Goal: Task Accomplishment & Management: Manage account settings

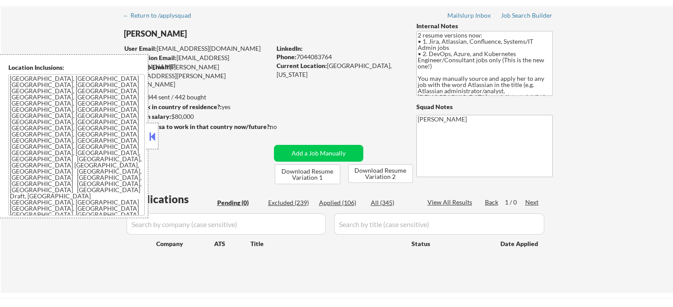
scroll to position [44, 0]
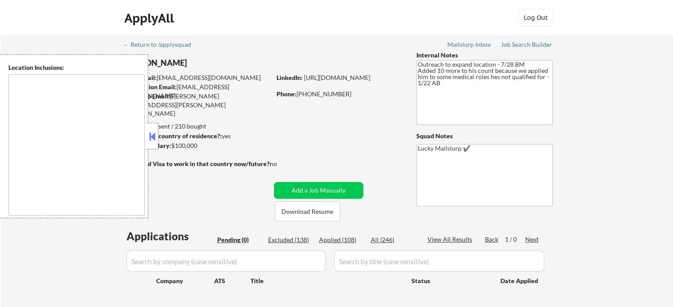
type textarea "Austin, TX West Lake Hills, TX Rollingwood, TX Cedar Park, TX Pflugerville, TX …"
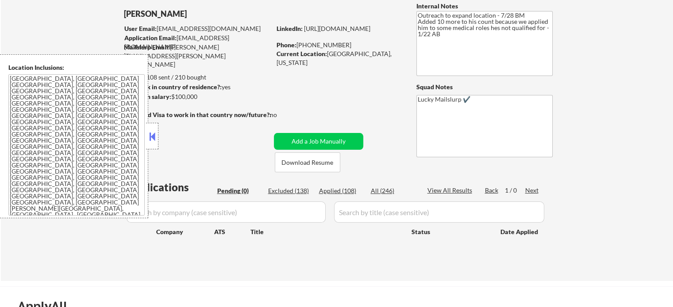
scroll to position [133, 0]
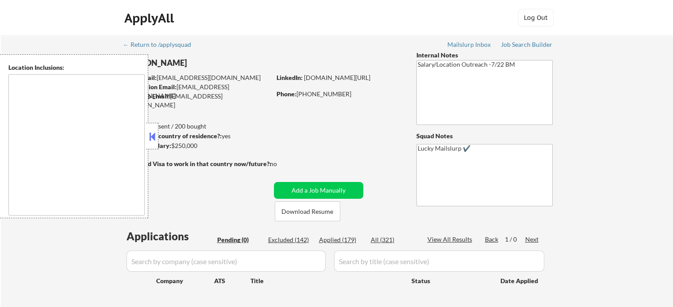
type textarea "Atlanta, GA Decatur, GA East Point, GA Brookhaven, GA Sandy Springs, GA Dunwood…"
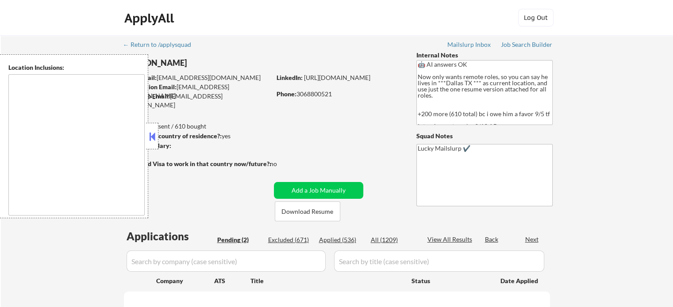
select select ""pending""
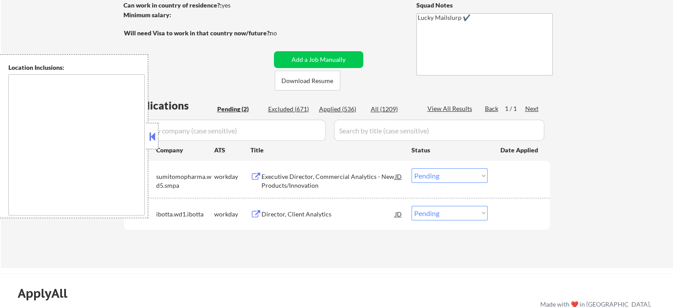
scroll to position [133, 0]
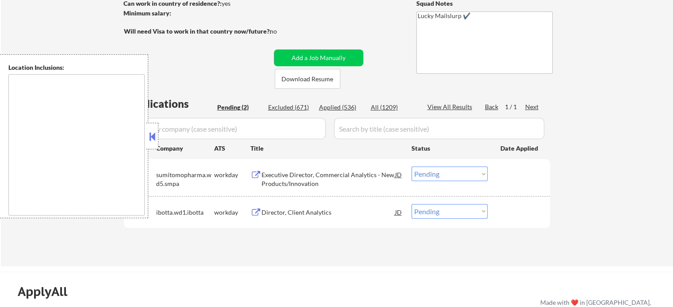
click at [288, 177] on div "Executive Director, Commercial Analytics - New Products/Innovation" at bounding box center [328, 179] width 134 height 17
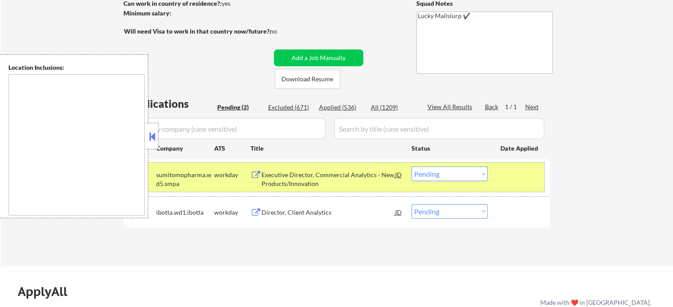
click at [503, 180] on div at bounding box center [519, 175] width 39 height 16
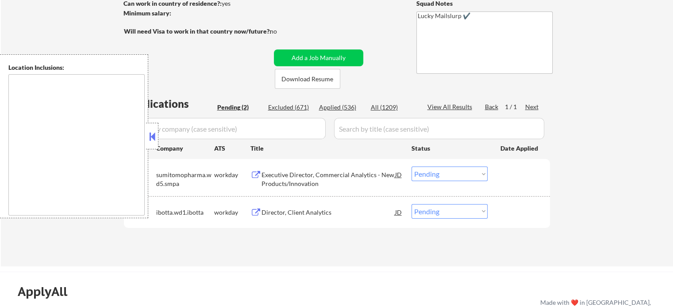
click at [289, 209] on div "Director, Client Analytics" at bounding box center [328, 212] width 134 height 9
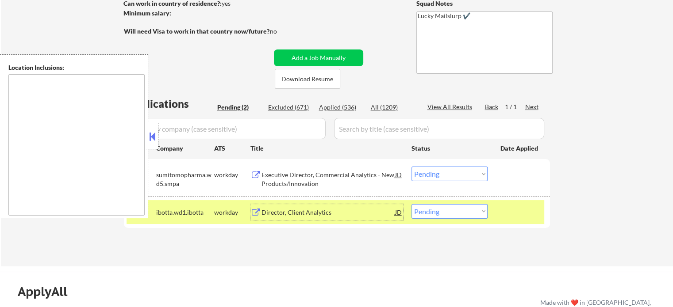
click at [526, 217] on div at bounding box center [519, 212] width 39 height 16
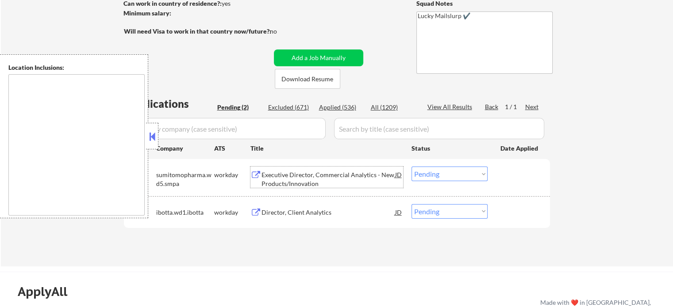
click at [348, 184] on div "Executive Director, Commercial Analytics - New Products/Innovation" at bounding box center [328, 179] width 134 height 17
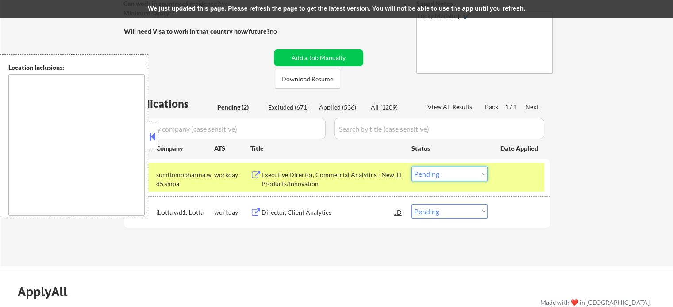
click at [447, 176] on select "Choose an option... Pending Applied Excluded (Questions) Excluded (Expired) Exc…" at bounding box center [449, 174] width 76 height 15
select select ""applied""
click at [411, 167] on select "Choose an option... Pending Applied Excluded (Questions) Excluded (Expired) Exc…" at bounding box center [449, 174] width 76 height 15
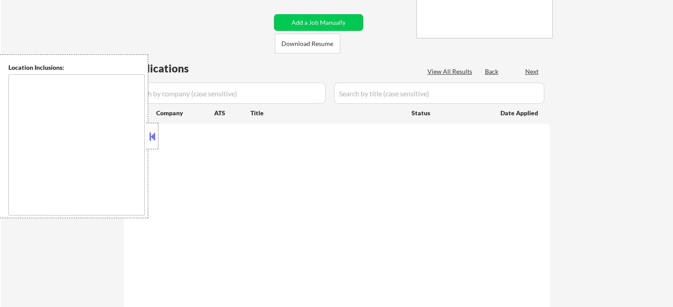
scroll to position [168, 0]
select select ""pending""
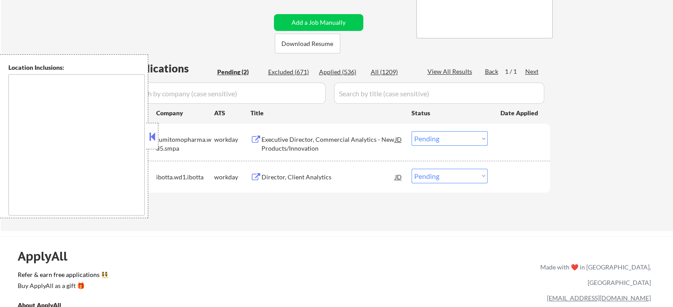
scroll to position [133, 0]
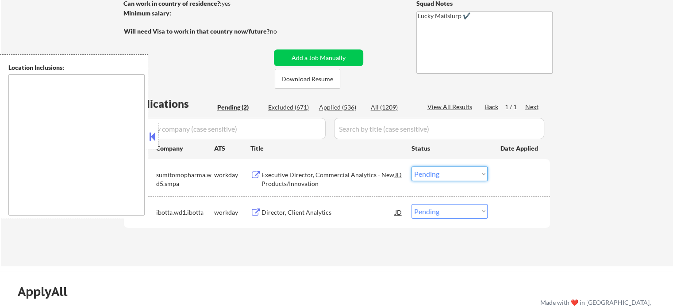
click at [438, 176] on select "Choose an option... Pending Applied Excluded (Questions) Excluded (Expired) Exc…" at bounding box center [449, 174] width 76 height 15
click at [411, 167] on select "Choose an option... Pending Applied Excluded (Questions) Excluded (Expired) Exc…" at bounding box center [449, 174] width 76 height 15
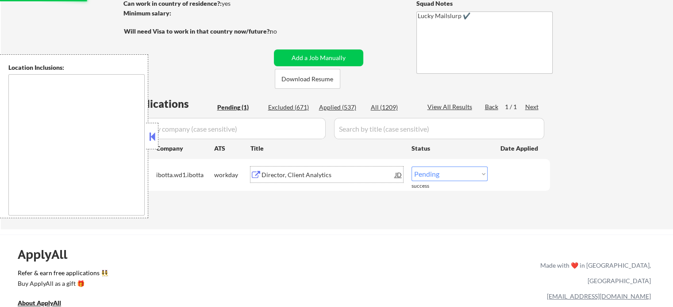
click at [296, 178] on div "Director, Client Analytics" at bounding box center [328, 175] width 134 height 9
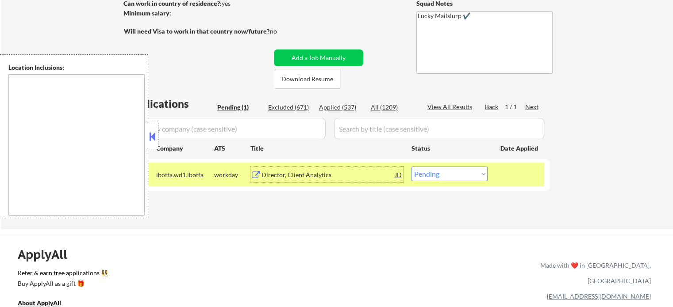
click at [482, 173] on select "Choose an option... Pending Applied Excluded (Questions) Excluded (Expired) Exc…" at bounding box center [449, 174] width 76 height 15
select select ""excluded__expired_""
click at [411, 167] on select "Choose an option... Pending Applied Excluded (Questions) Excluded (Expired) Exc…" at bounding box center [449, 174] width 76 height 15
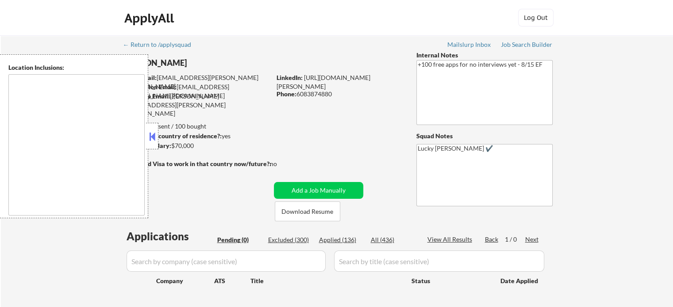
type textarea "remote"
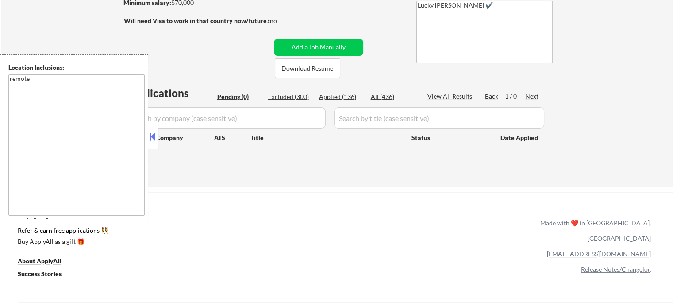
scroll to position [177, 0]
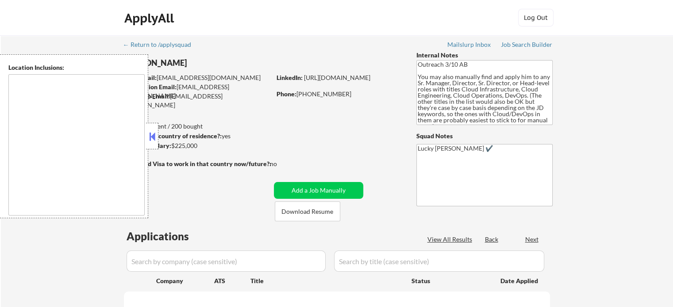
select select ""pending""
type textarea "[GEOGRAPHIC_DATA], [GEOGRAPHIC_DATA] [GEOGRAPHIC_DATA], [GEOGRAPHIC_DATA] [GEOG…"
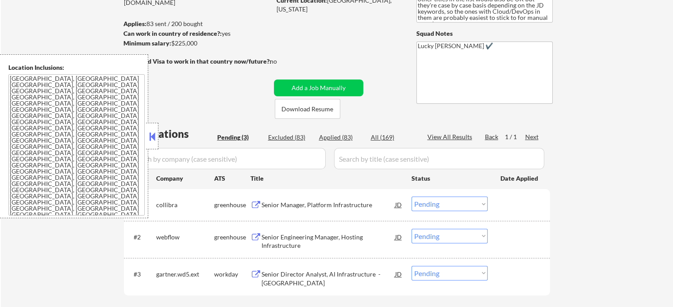
scroll to position [133, 0]
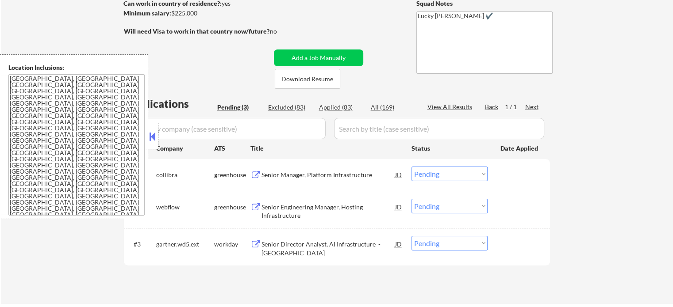
click at [322, 174] on div "Senior Manager, Platform Infrastructure" at bounding box center [328, 175] width 134 height 9
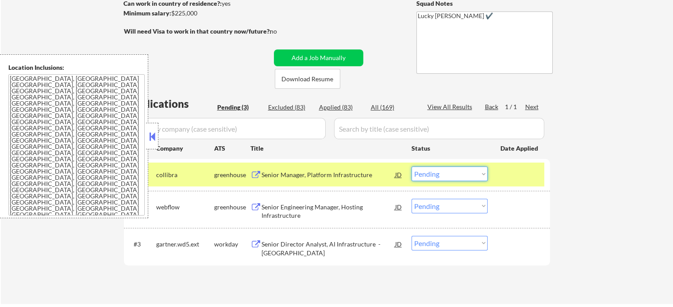
click at [434, 176] on select "Choose an option... Pending Applied Excluded (Questions) Excluded (Expired) Exc…" at bounding box center [449, 174] width 76 height 15
click at [411, 167] on select "Choose an option... Pending Applied Excluded (Questions) Excluded (Expired) Exc…" at bounding box center [449, 174] width 76 height 15
click at [515, 177] on div at bounding box center [519, 175] width 39 height 16
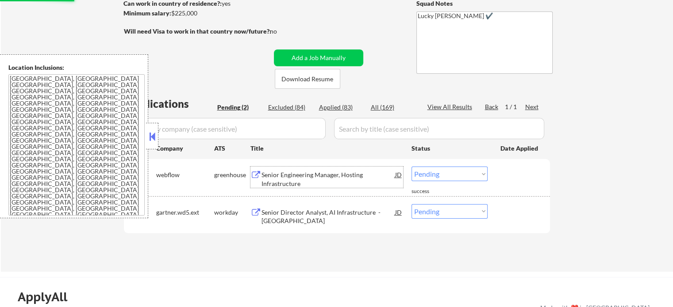
click at [291, 180] on div "Senior Engineering Manager, Hosting Infrastructure" at bounding box center [328, 179] width 134 height 17
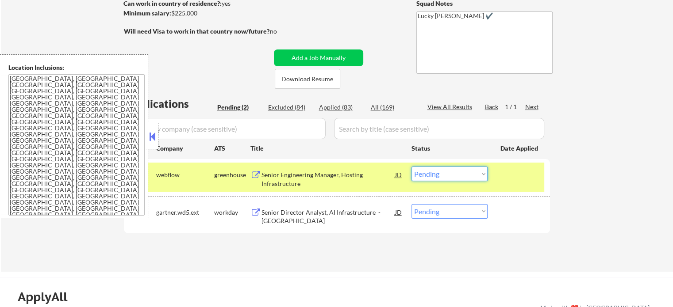
click at [429, 177] on select "Choose an option... Pending Applied Excluded (Questions) Excluded (Expired) Exc…" at bounding box center [449, 174] width 76 height 15
click at [411, 167] on select "Choose an option... Pending Applied Excluded (Questions) Excluded (Expired) Exc…" at bounding box center [449, 174] width 76 height 15
click at [520, 175] on div at bounding box center [519, 175] width 39 height 16
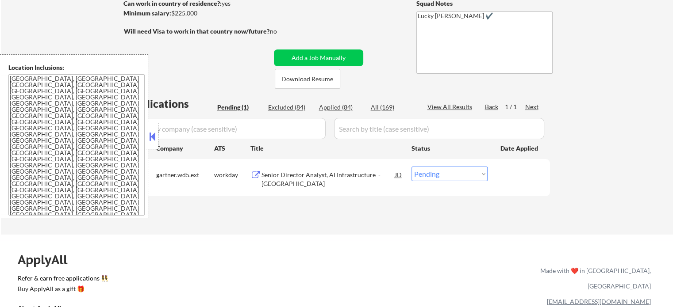
click at [308, 178] on div "Senior Director Analyst, AI Infrastructure - West Coast" at bounding box center [328, 179] width 134 height 17
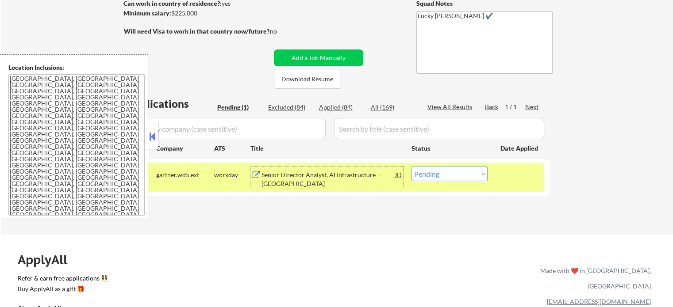
click at [442, 177] on select "Choose an option... Pending Applied Excluded (Questions) Excluded (Expired) Exc…" at bounding box center [449, 174] width 76 height 15
select select ""applied""
click at [411, 167] on select "Choose an option... Pending Applied Excluded (Questions) Excluded (Expired) Exc…" at bounding box center [449, 174] width 76 height 15
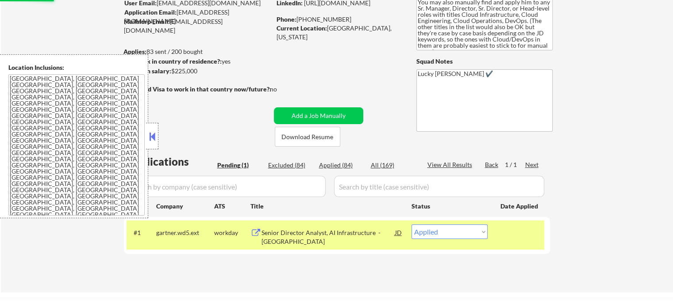
scroll to position [0, 0]
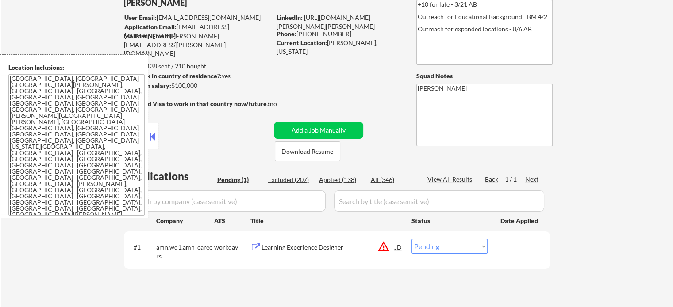
scroll to position [133, 0]
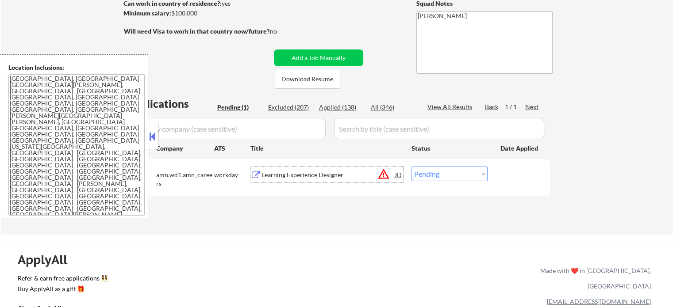
click at [300, 174] on div "Learning Experience Designer" at bounding box center [328, 175] width 134 height 9
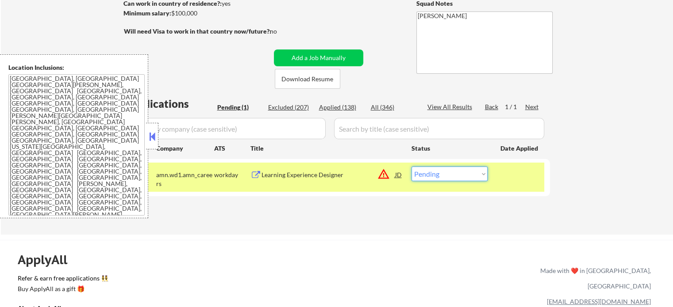
click at [442, 175] on select "Choose an option... Pending Applied Excluded (Questions) Excluded (Expired) Exc…" at bounding box center [449, 174] width 76 height 15
select select ""excluded__location_""
click at [411, 167] on select "Choose an option... Pending Applied Excluded (Questions) Excluded (Expired) Exc…" at bounding box center [449, 174] width 76 height 15
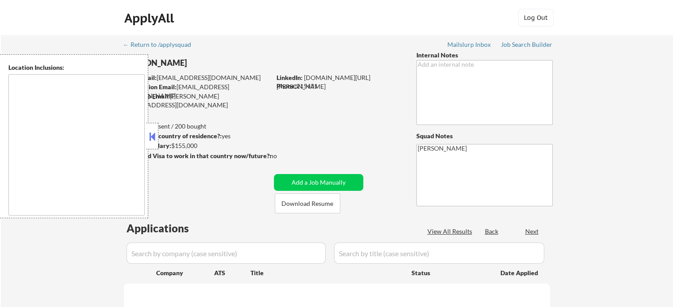
type textarea "remote"
select select ""pending""
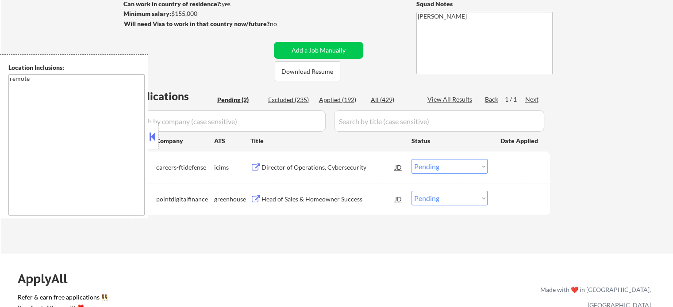
scroll to position [133, 0]
click at [336, 198] on div "Head of Sales & Homeowner Success" at bounding box center [328, 199] width 134 height 9
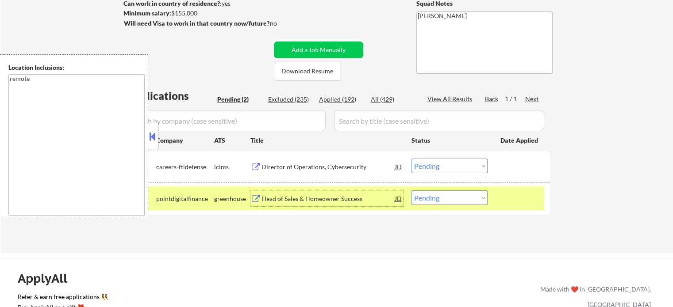
click at [517, 197] on div at bounding box center [519, 199] width 39 height 16
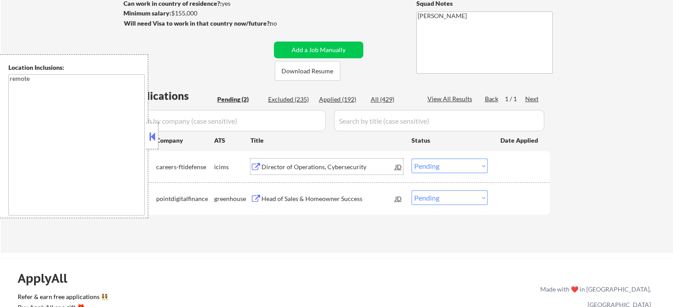
click at [307, 165] on div "Director of Operations, Cybersecurity" at bounding box center [328, 167] width 134 height 9
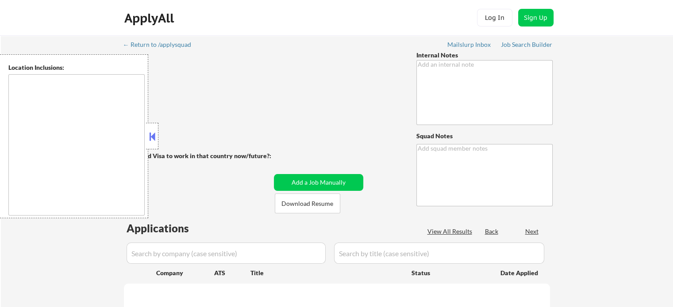
type textarea "Pls apply her to 5 extra jobs [DATE], I had made one mistake with her matches s…"
type textarea "[PERSON_NAME]"
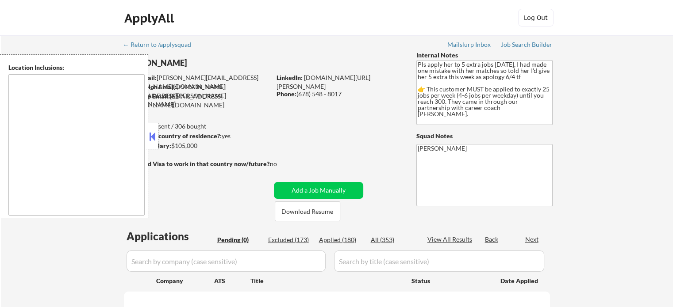
type textarea "[GEOGRAPHIC_DATA], [GEOGRAPHIC_DATA] [GEOGRAPHIC_DATA], [GEOGRAPHIC_DATA] [GEOG…"
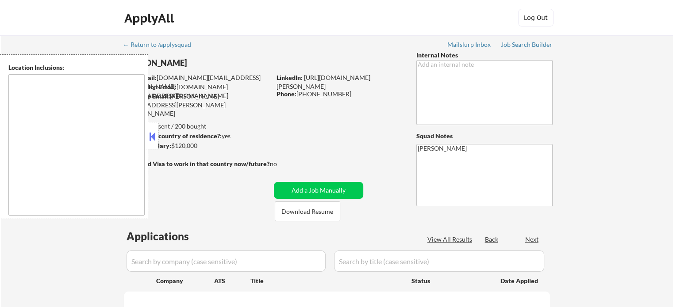
select select ""pending""
type textarea "[GEOGRAPHIC_DATA], [GEOGRAPHIC_DATA], [GEOGRAPHIC_DATA] [GEOGRAPHIC_DATA], [GEO…"
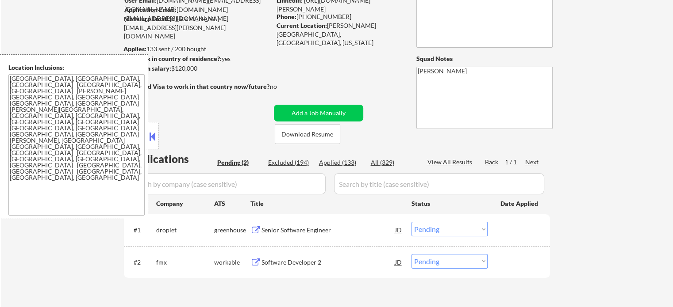
scroll to position [133, 0]
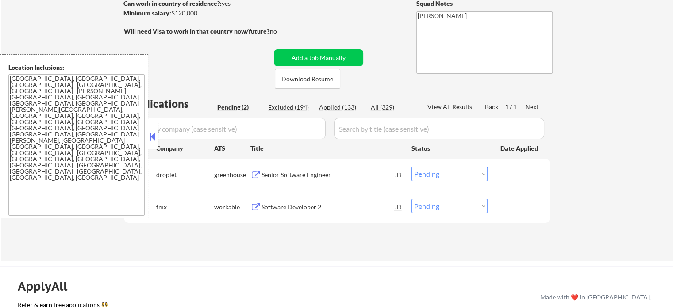
click at [307, 180] on div "Senior Software Engineer" at bounding box center [328, 175] width 134 height 16
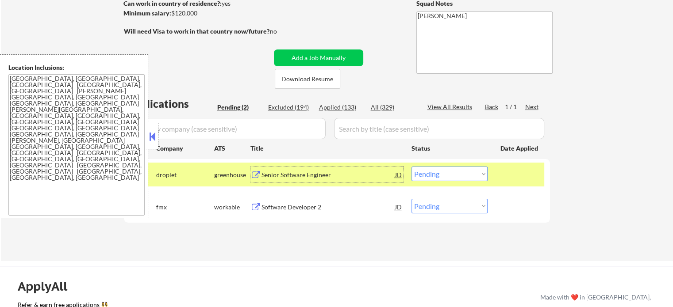
click at [536, 177] on div at bounding box center [519, 175] width 39 height 16
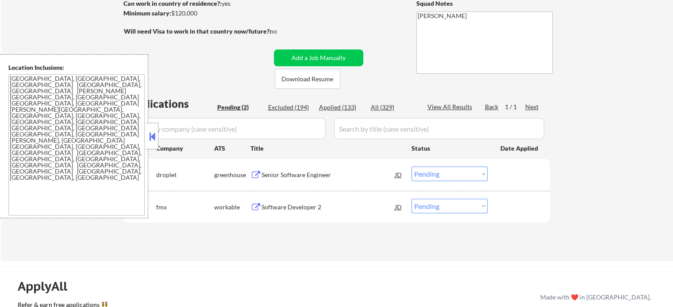
click at [304, 201] on div "Software Developer 2" at bounding box center [328, 207] width 134 height 16
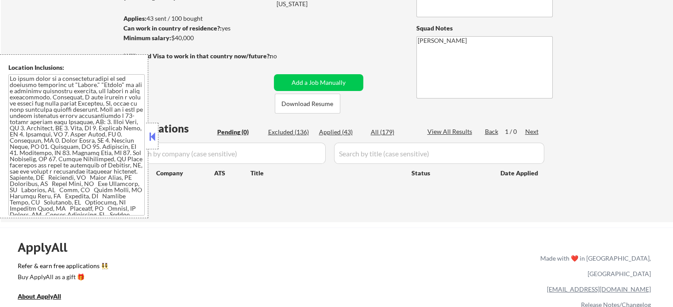
scroll to position [133, 0]
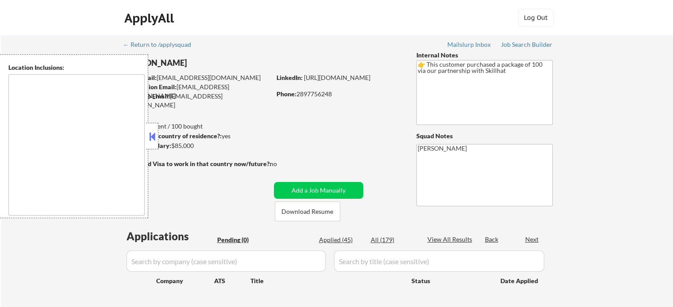
type textarea "Toronto, ON Etobicoke, ON Scarborough, ON North York, ON East York, ON York, ON…"
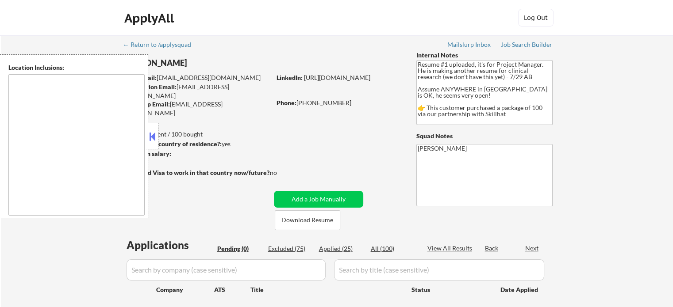
type textarea "country:[GEOGRAPHIC_DATA]"
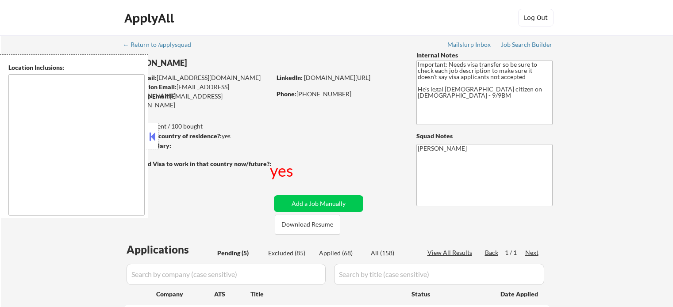
select select ""pending""
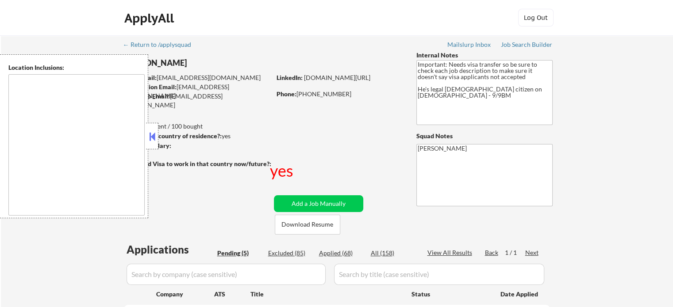
type textarea "South San Francisco, CA Daly City, CA Brisbane, CA Colma, CA Pacifica, CA San B…"
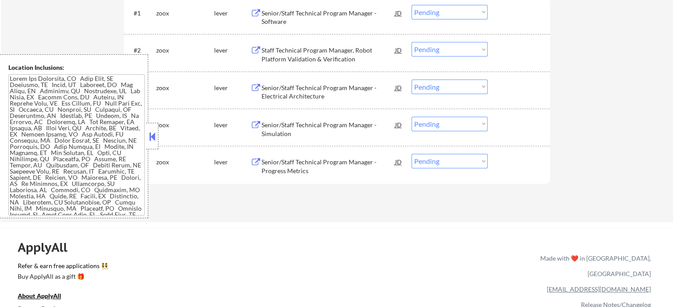
scroll to position [310, 0]
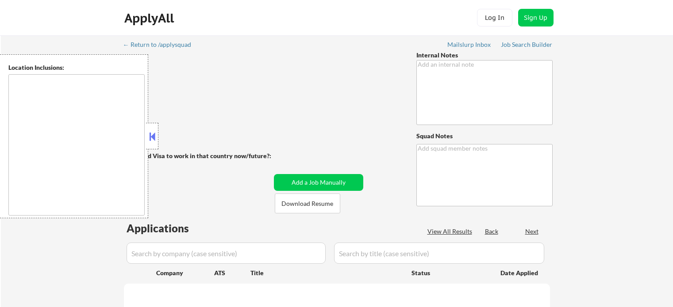
type textarea "[PERSON_NAME]"
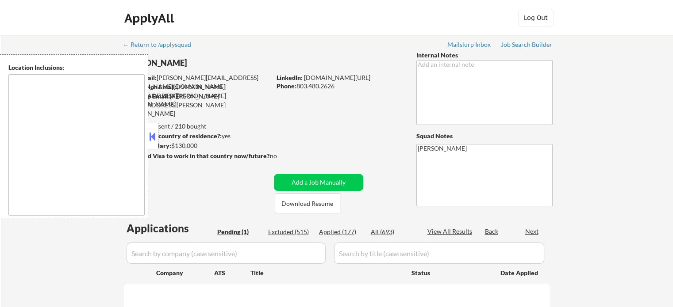
type textarea "[GEOGRAPHIC_DATA], [GEOGRAPHIC_DATA] [GEOGRAPHIC_DATA], [GEOGRAPHIC_DATA] [GEOG…"
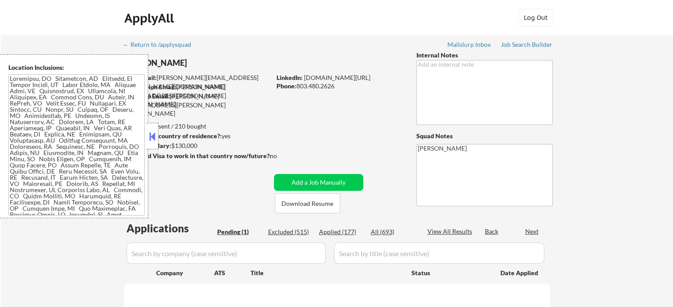
select select ""pending""
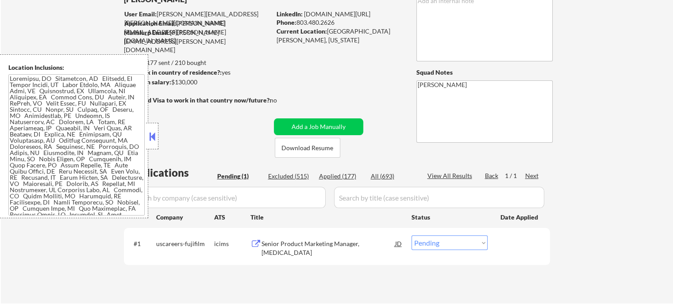
scroll to position [133, 0]
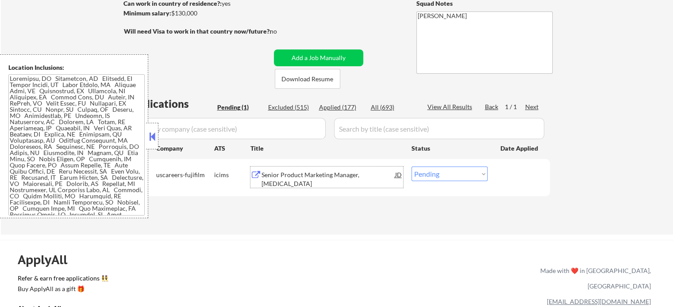
click at [299, 179] on div "Senior Product Marketing Manager, Gene Therapy" at bounding box center [328, 179] width 134 height 17
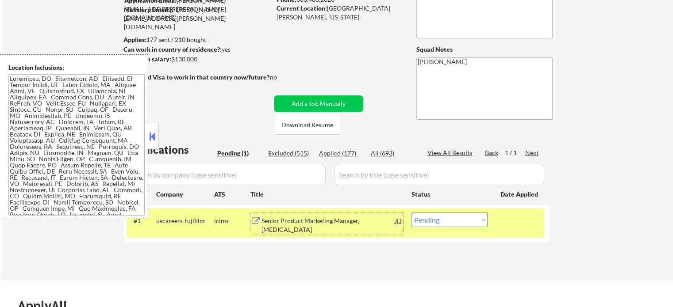
scroll to position [88, 0]
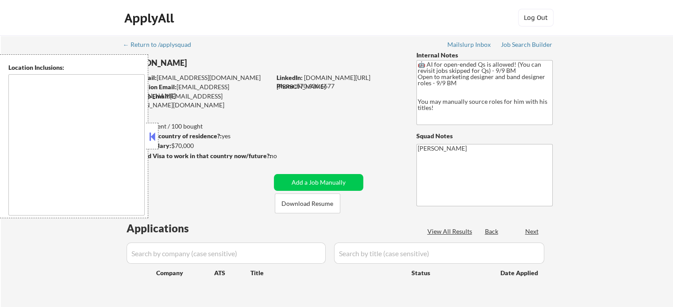
type textarea "remote"
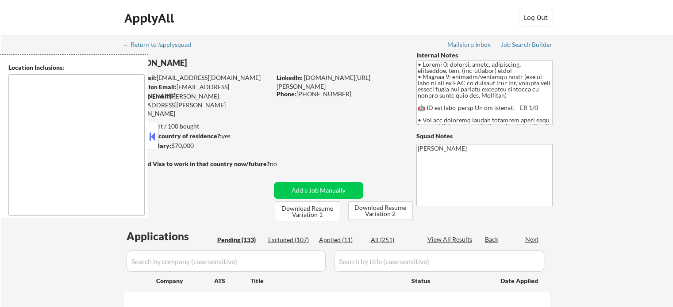
type textarea "[GEOGRAPHIC_DATA], [GEOGRAPHIC_DATA], [GEOGRAPHIC_DATA] [GEOGRAPHIC_DATA], [GEO…"
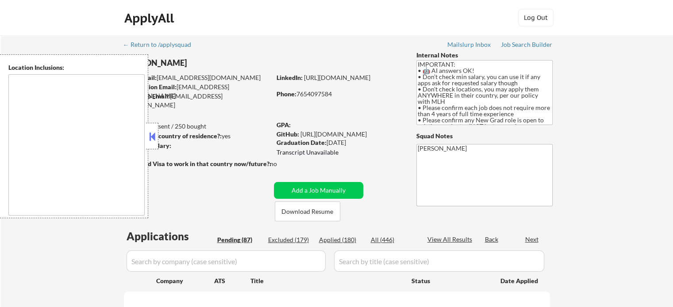
select select ""pending""
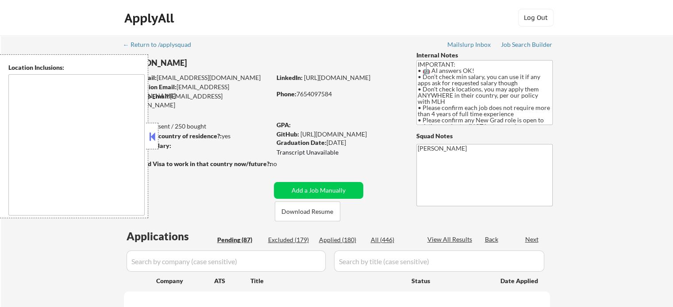
select select ""pending""
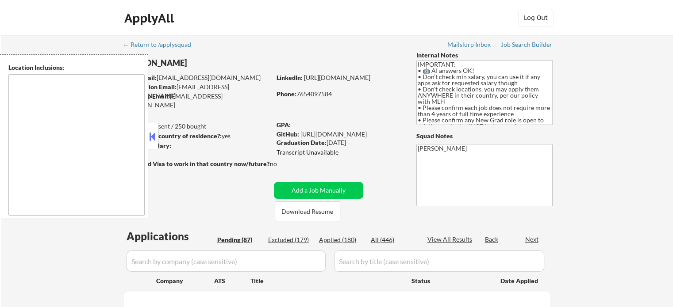
select select ""pending""
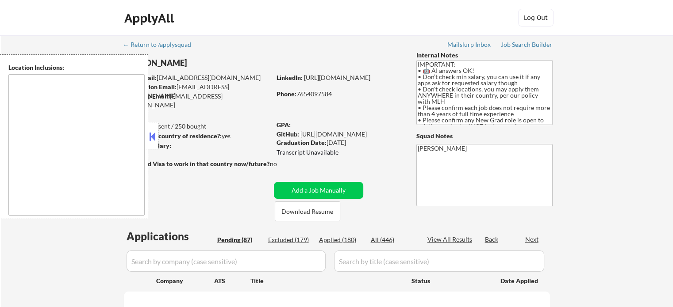
select select ""pending""
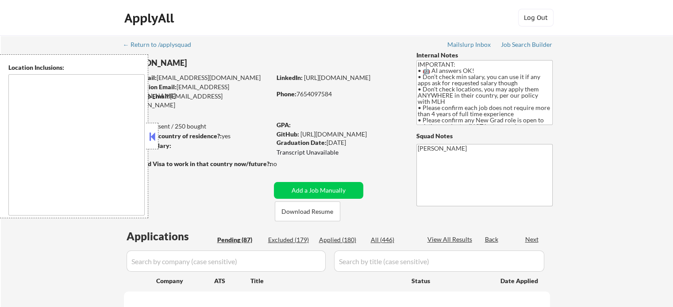
select select ""pending""
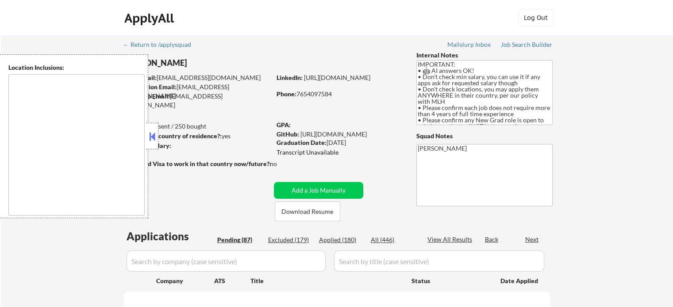
select select ""pending""
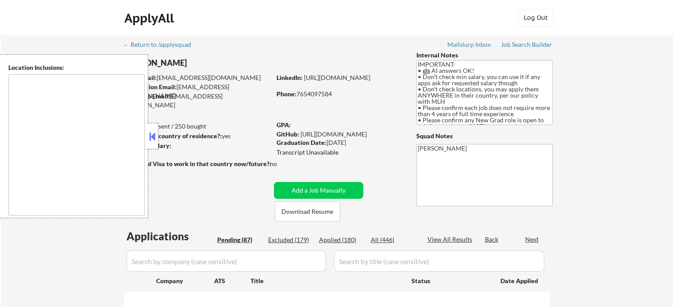
select select ""pending""
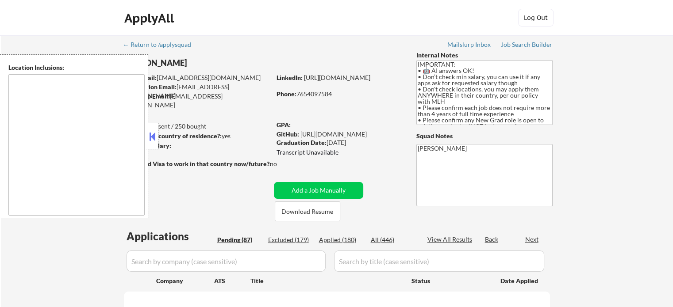
select select ""pending""
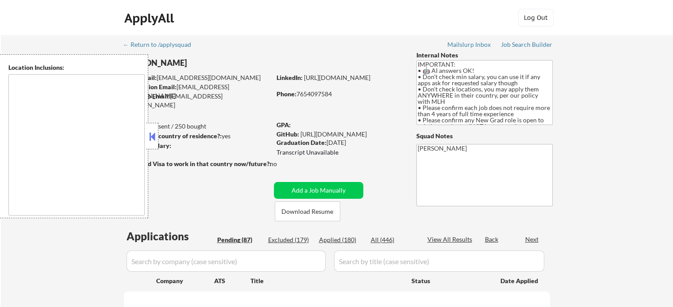
select select ""pending""
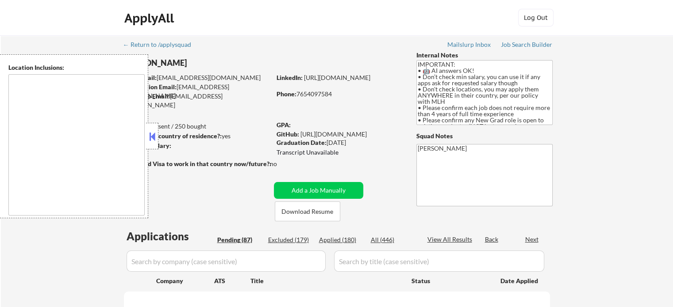
select select ""pending""
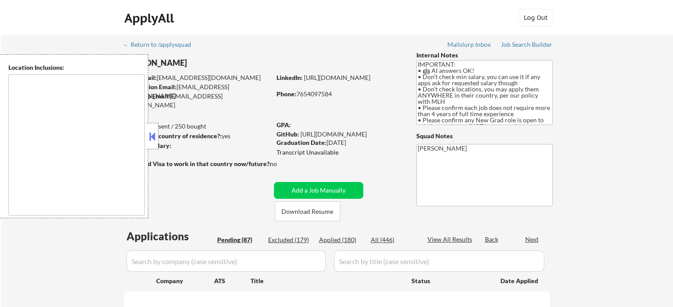
select select ""pending""
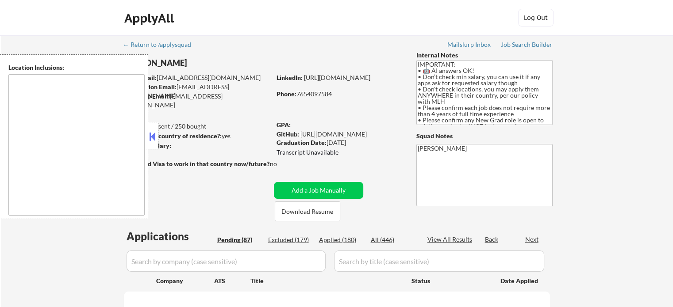
select select ""pending""
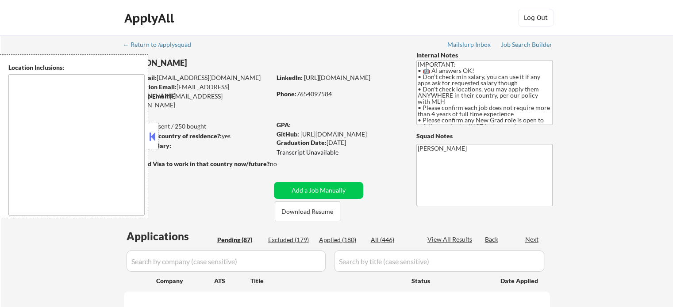
select select ""pending""
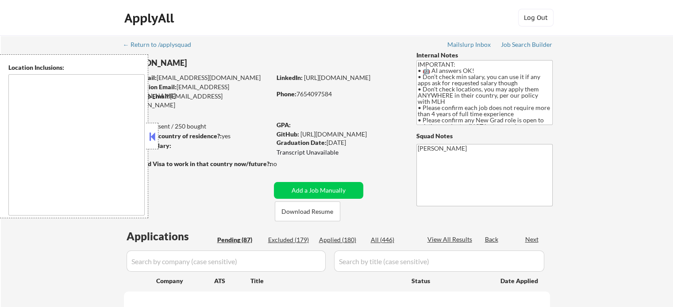
select select ""pending""
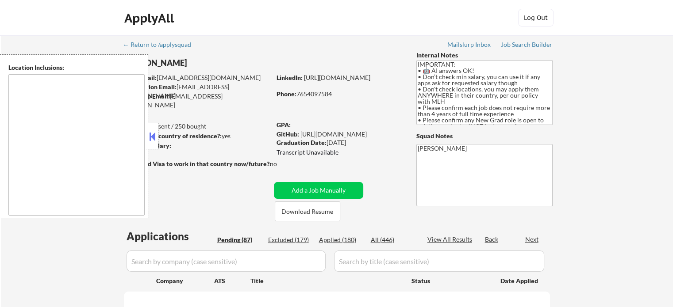
select select ""pending""
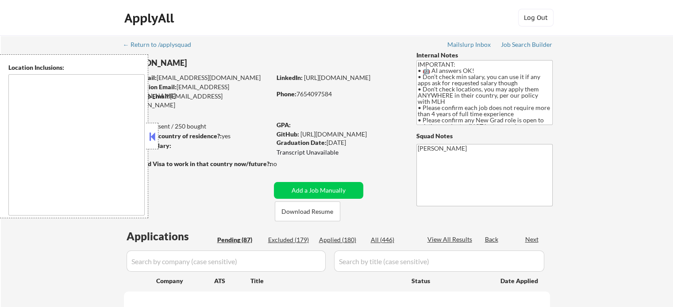
select select ""pending""
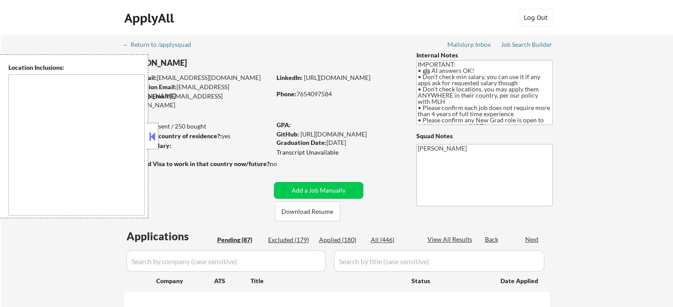
select select ""pending""
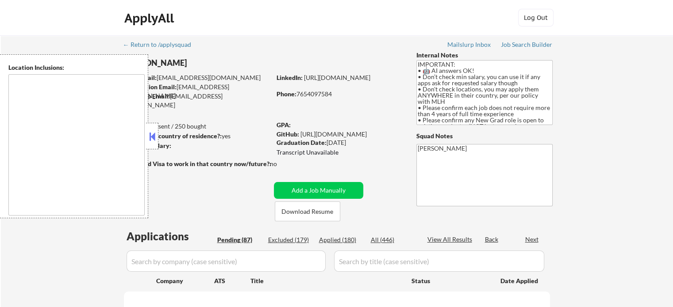
select select ""pending""
type textarea "country:[GEOGRAPHIC_DATA]"
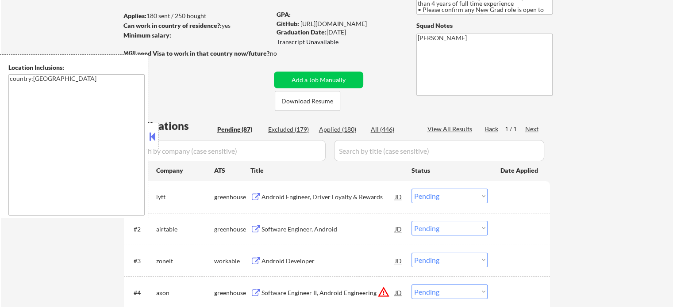
scroll to position [133, 0]
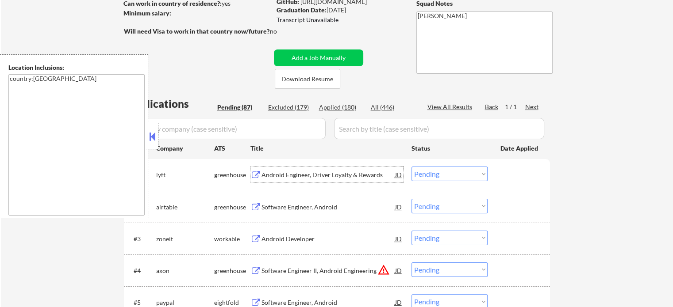
click at [299, 178] on div "Android Engineer, Driver Loyalty & Rewards" at bounding box center [328, 175] width 134 height 9
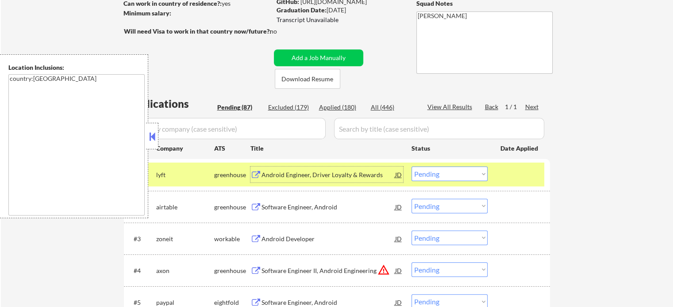
click at [525, 172] on div at bounding box center [519, 175] width 39 height 16
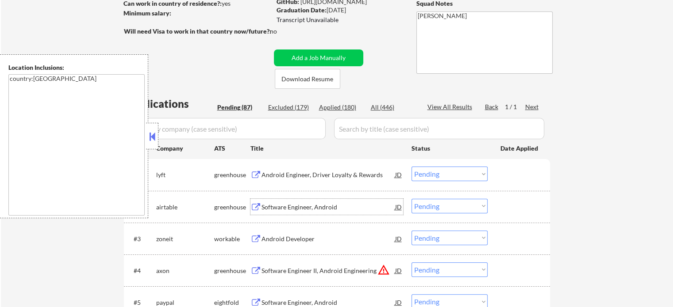
click at [297, 213] on div "Software Engineer, Android" at bounding box center [328, 207] width 134 height 16
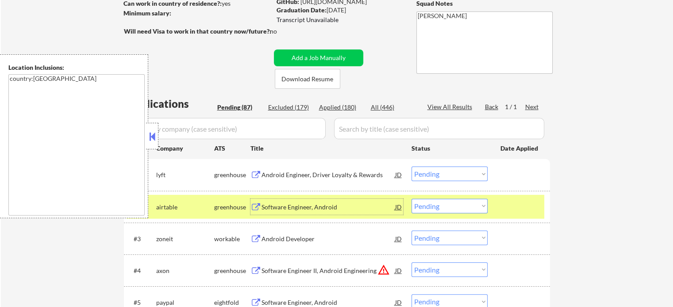
click at [503, 205] on div at bounding box center [519, 207] width 39 height 16
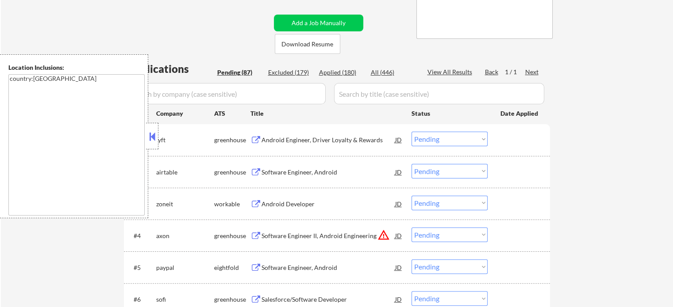
scroll to position [221, 0]
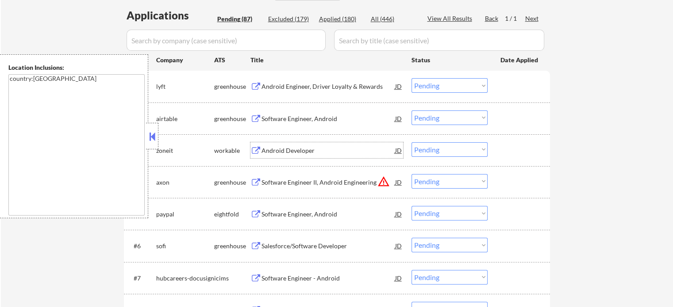
click at [282, 156] on div "Android Developer" at bounding box center [328, 150] width 134 height 16
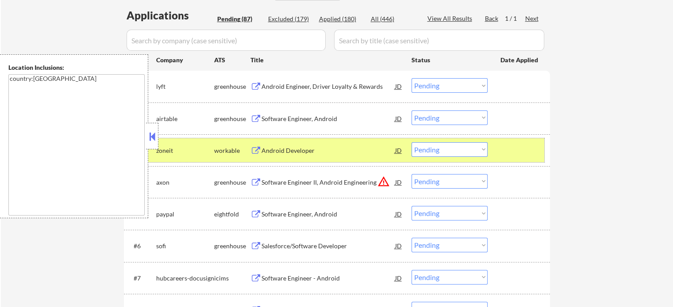
click at [522, 152] on div at bounding box center [519, 150] width 39 height 16
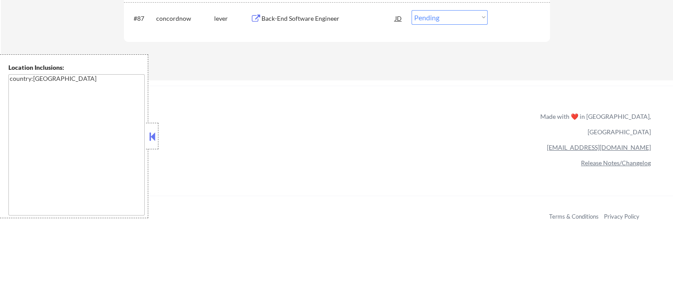
scroll to position [3052, 0]
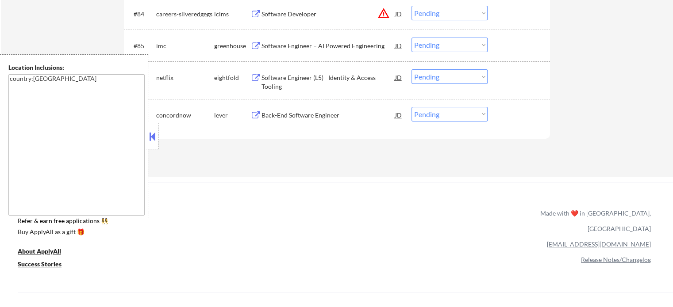
click at [275, 111] on div "Back-End Software Engineer" at bounding box center [328, 115] width 134 height 9
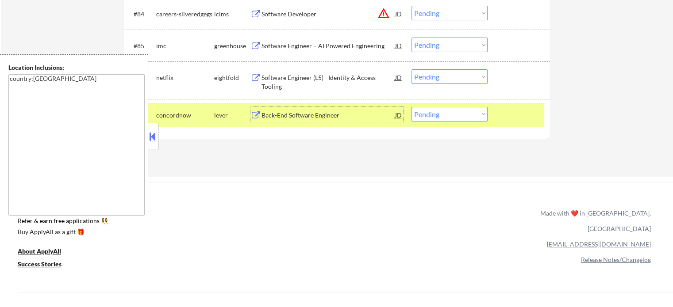
click at [522, 121] on div at bounding box center [519, 115] width 39 height 16
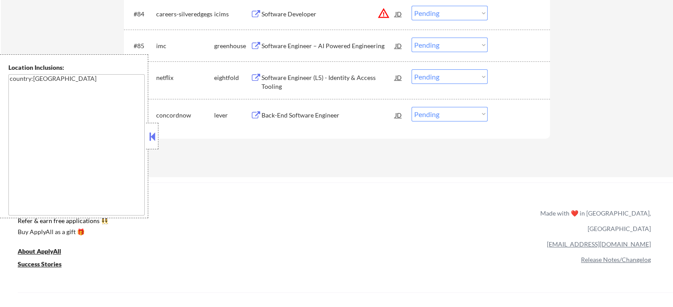
click at [302, 49] on div "Software Engineer – AI Powered Engineering" at bounding box center [328, 46] width 134 height 9
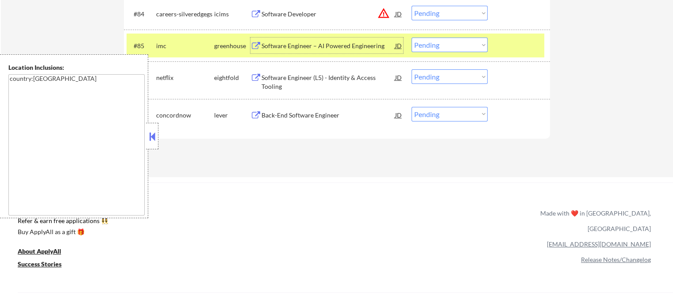
click at [511, 46] on div at bounding box center [519, 46] width 39 height 16
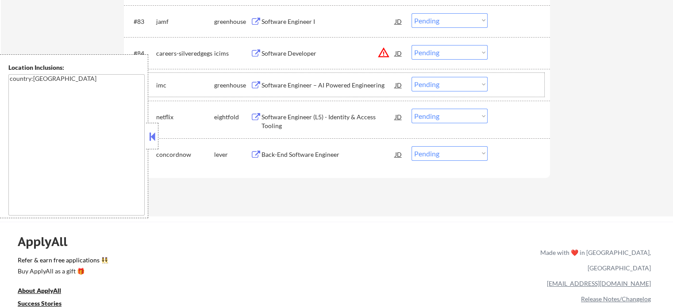
scroll to position [2964, 0]
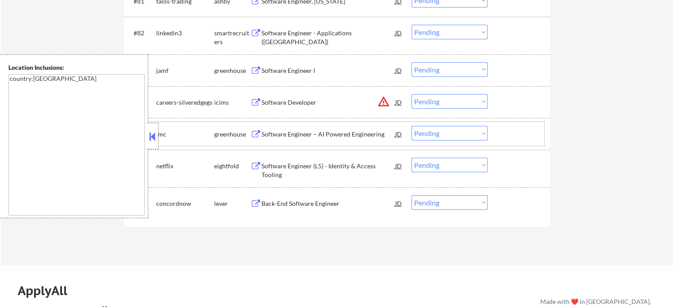
click at [281, 70] on div "Software Engineer I" at bounding box center [328, 70] width 134 height 9
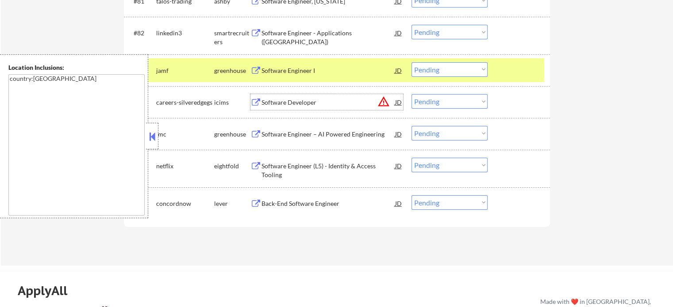
click at [300, 101] on div "Software Developer" at bounding box center [328, 102] width 134 height 9
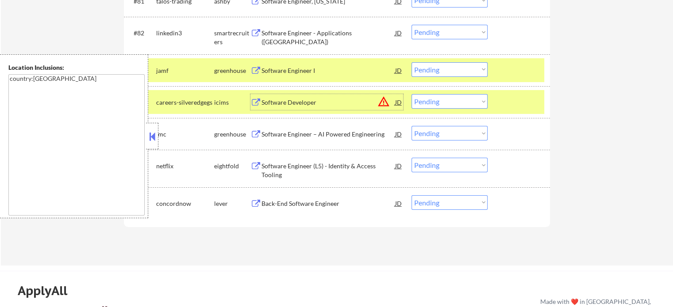
click at [453, 104] on select "Choose an option... Pending Applied Excluded (Questions) Excluded (Expired) Exc…" at bounding box center [449, 101] width 76 height 15
click at [411, 94] on select "Choose an option... Pending Applied Excluded (Questions) Excluded (Expired) Exc…" at bounding box center [449, 101] width 76 height 15
click at [522, 110] on div at bounding box center [519, 102] width 39 height 16
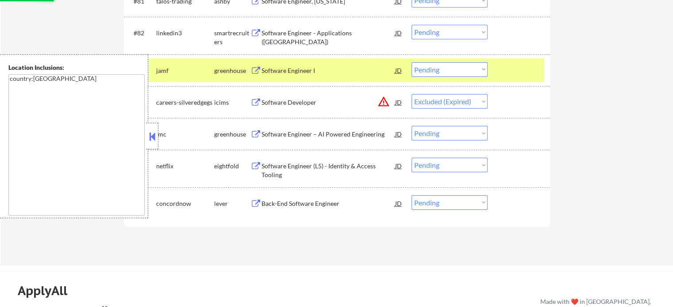
click at [525, 72] on div at bounding box center [519, 70] width 39 height 16
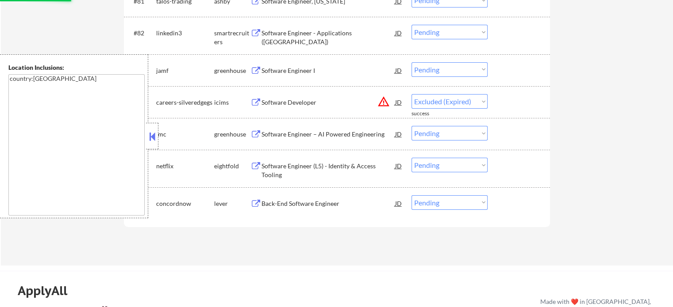
select select ""pending""
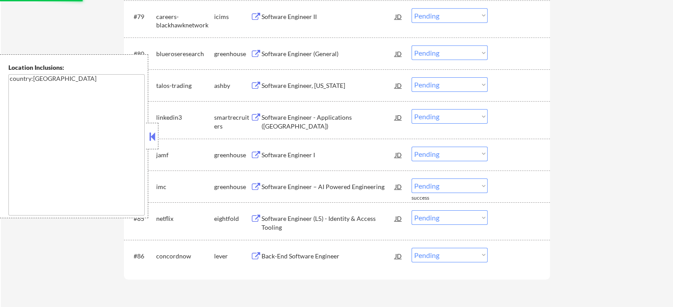
scroll to position [2876, 0]
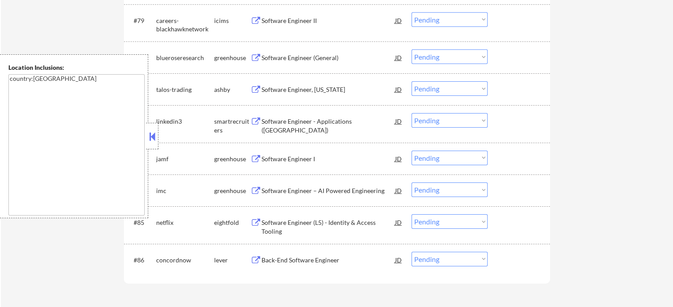
click at [270, 88] on div "Software Engineer, [US_STATE]" at bounding box center [328, 89] width 134 height 9
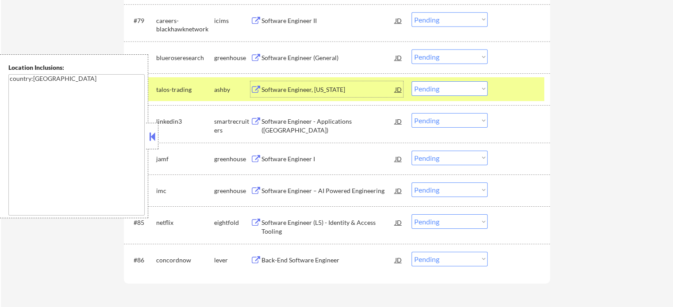
click at [522, 96] on div at bounding box center [519, 89] width 39 height 16
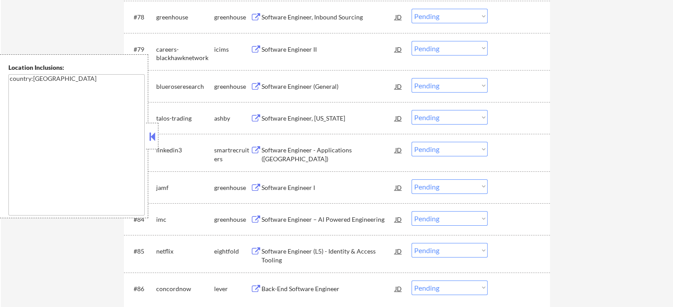
scroll to position [2831, 0]
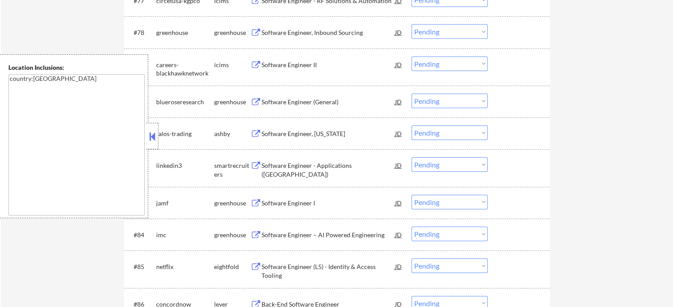
click at [281, 35] on div "Software Engineer, Inbound Sourcing" at bounding box center [328, 32] width 134 height 9
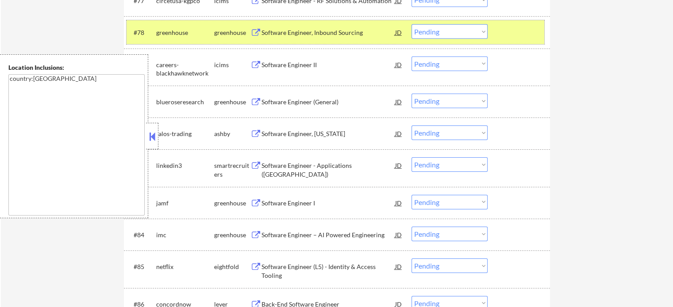
click at [504, 34] on div at bounding box center [519, 32] width 39 height 16
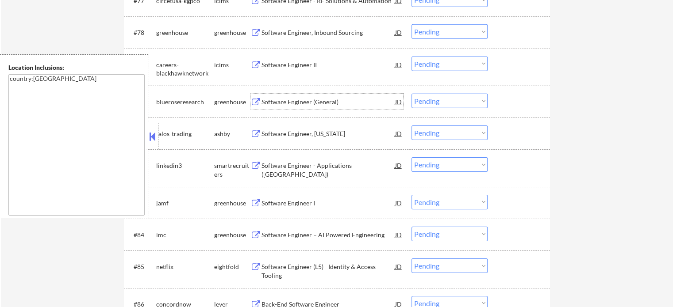
click at [304, 104] on div "Software Engineer (General)" at bounding box center [328, 102] width 134 height 9
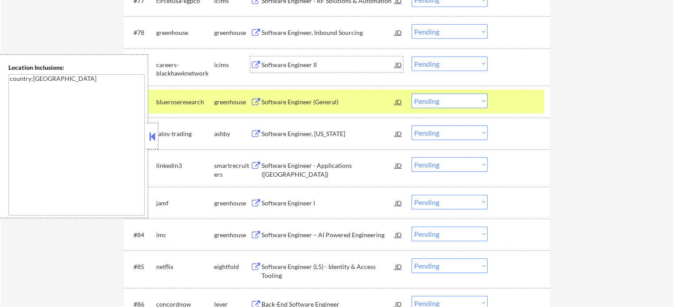
click at [284, 57] on div "Software Engineer II" at bounding box center [328, 65] width 134 height 16
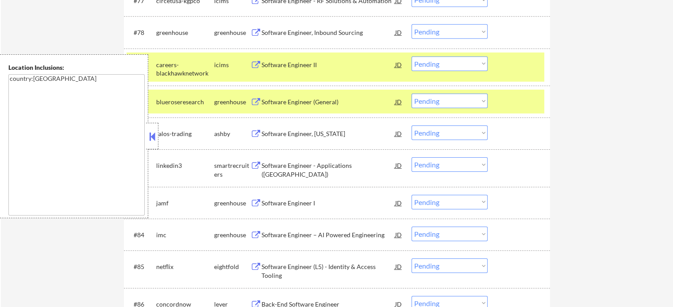
select select ""pending""
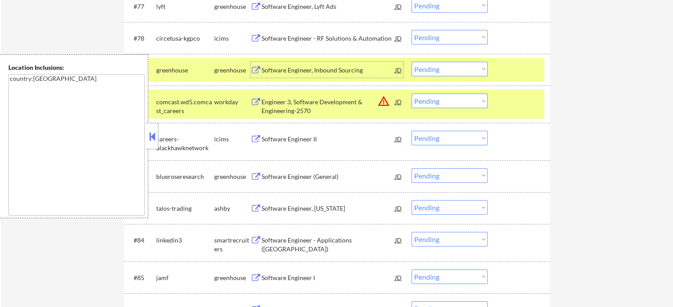
click at [517, 100] on div at bounding box center [519, 102] width 39 height 16
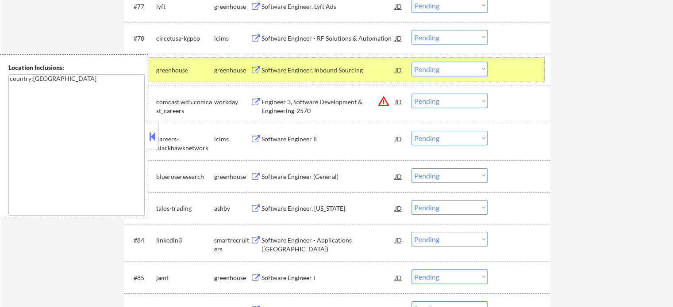
click at [515, 69] on div at bounding box center [519, 70] width 39 height 16
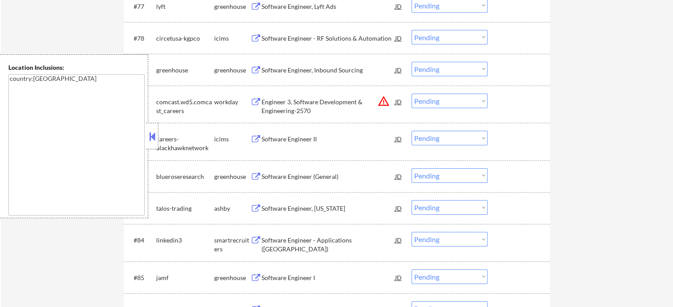
scroll to position [3008, 0]
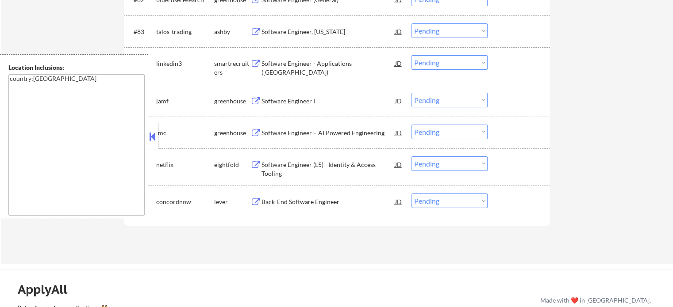
click at [284, 35] on div "Software Engineer, [US_STATE]" at bounding box center [328, 31] width 134 height 9
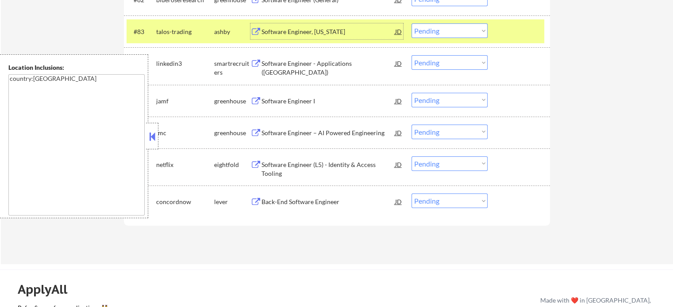
click at [501, 27] on div at bounding box center [519, 31] width 39 height 16
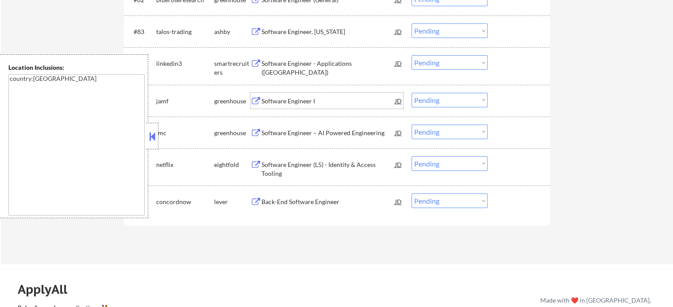
click at [281, 95] on div "Software Engineer I" at bounding box center [328, 101] width 134 height 16
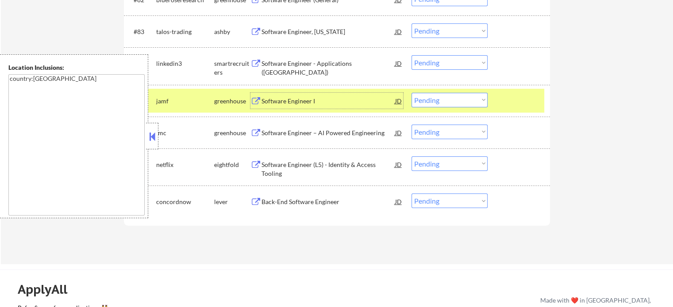
click at [532, 104] on div at bounding box center [519, 101] width 39 height 16
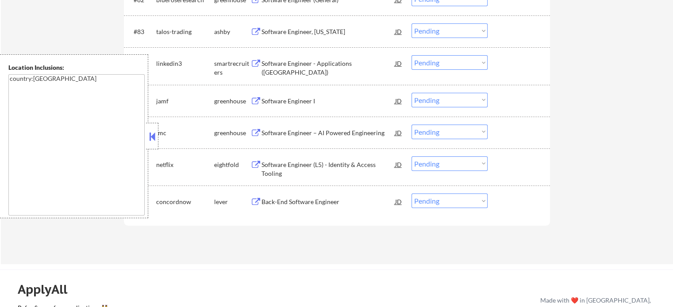
click at [289, 35] on div "Software Engineer, [US_STATE]" at bounding box center [328, 31] width 134 height 9
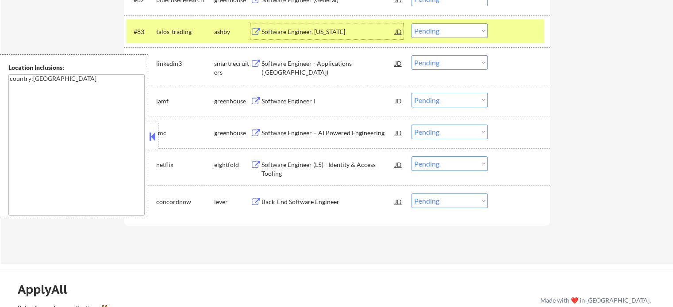
click at [500, 31] on div at bounding box center [519, 31] width 39 height 16
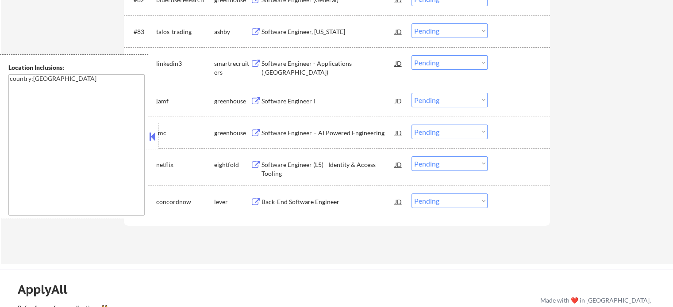
scroll to position [2920, 0]
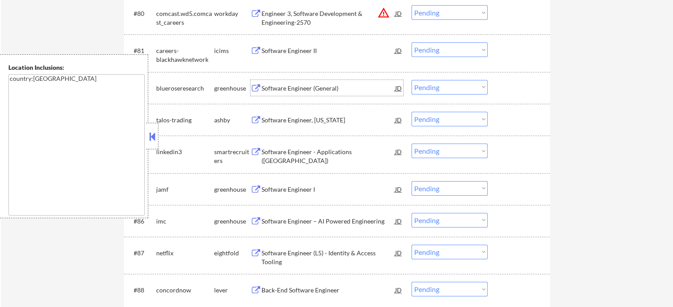
click at [280, 88] on div "Software Engineer (General)" at bounding box center [328, 88] width 134 height 9
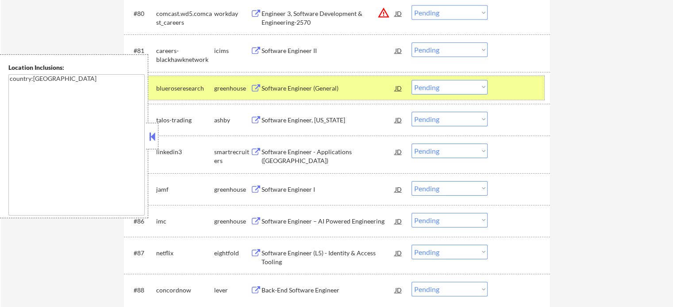
click at [526, 93] on div at bounding box center [519, 88] width 39 height 16
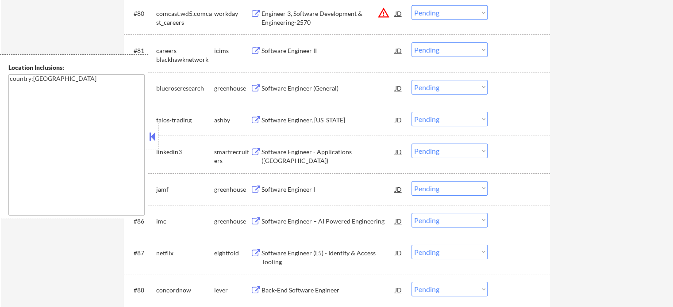
click at [334, 123] on div "Software Engineer, [US_STATE]" at bounding box center [328, 120] width 134 height 9
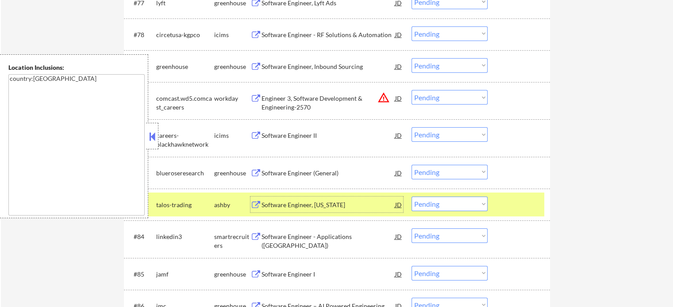
scroll to position [2831, 0]
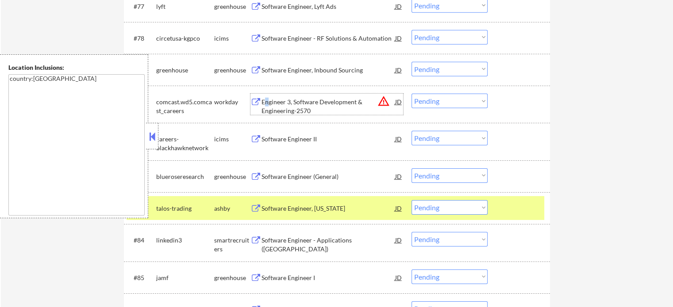
click at [267, 100] on div "Engineer 3, Software Development & Engineering-2570" at bounding box center [328, 106] width 134 height 17
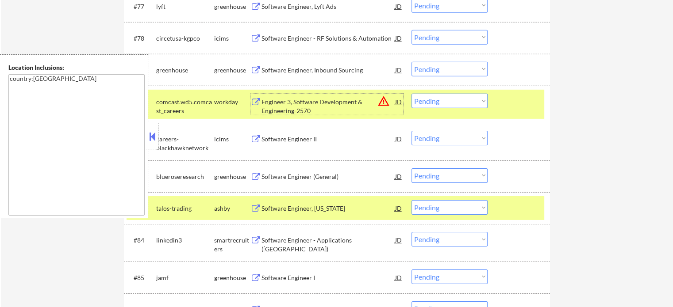
click at [509, 116] on div "#80 comcast.wd5.comcast_careers workday Engineer 3, Software Development & Engi…" at bounding box center [336, 104] width 418 height 29
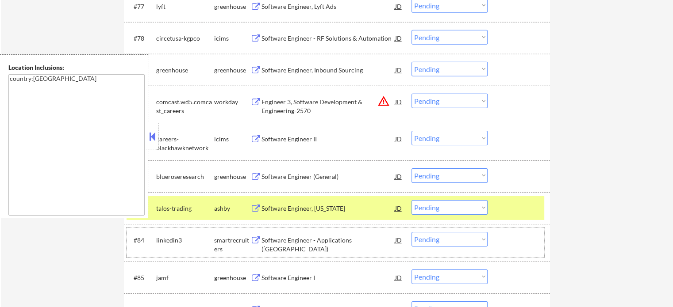
click at [517, 249] on div "#84 linkedin3 smartrecruiters Software Engineer - Applications ([GEOGRAPHIC_DAT…" at bounding box center [336, 242] width 418 height 29
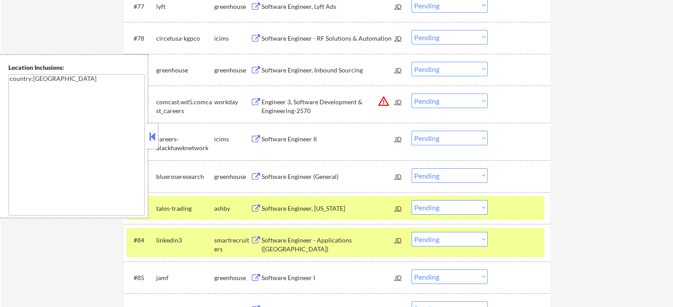
click at [294, 8] on div "Software Engineer, Lyft Ads" at bounding box center [328, 6] width 134 height 9
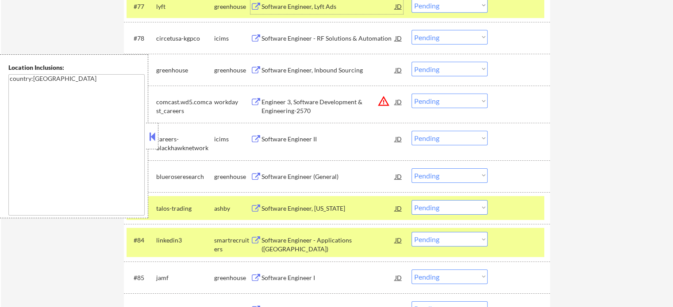
scroll to position [2829, 0]
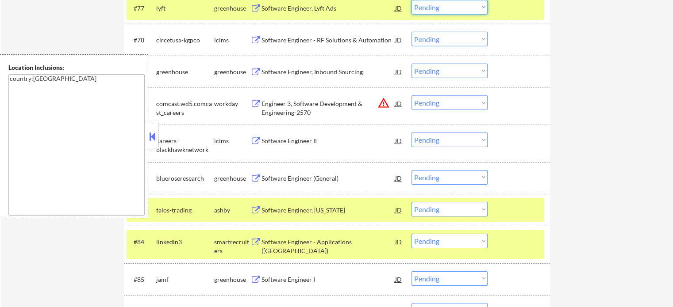
click at [462, 6] on select "Choose an option... Pending Applied Excluded (Questions) Excluded (Expired) Exc…" at bounding box center [449, 7] width 76 height 15
click at [411, 0] on select "Choose an option... Pending Applied Excluded (Questions) Excluded (Expired) Exc…" at bounding box center [449, 7] width 76 height 15
click at [520, 205] on div at bounding box center [519, 210] width 39 height 16
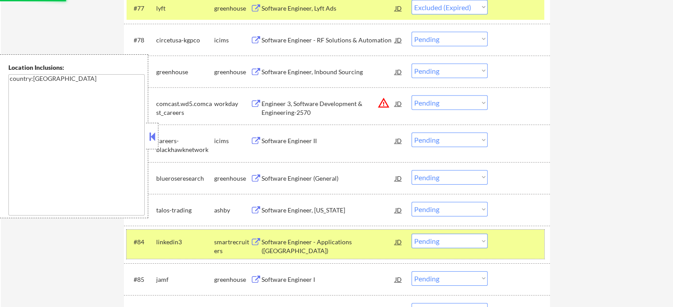
click at [509, 238] on div at bounding box center [519, 242] width 39 height 16
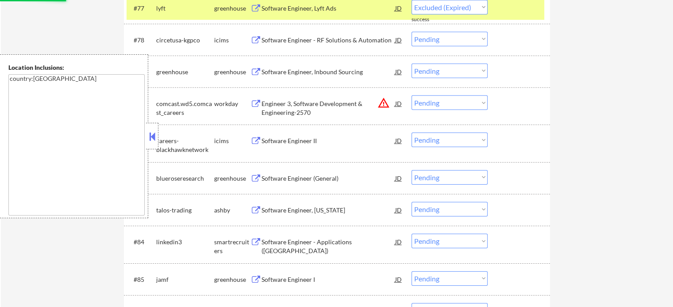
select select ""pending""
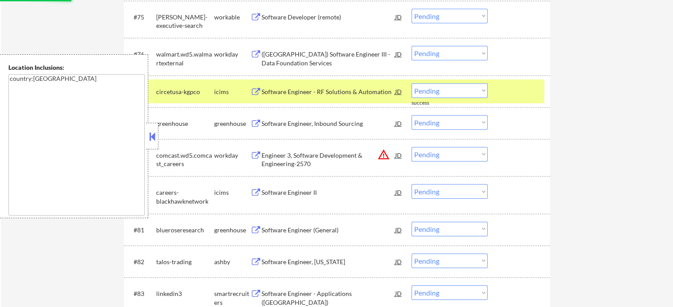
scroll to position [2741, 0]
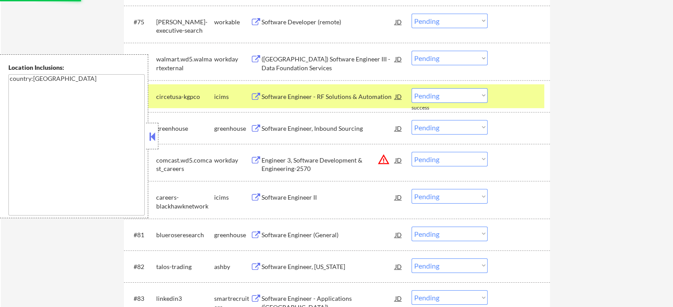
click at [512, 99] on div at bounding box center [519, 96] width 39 height 16
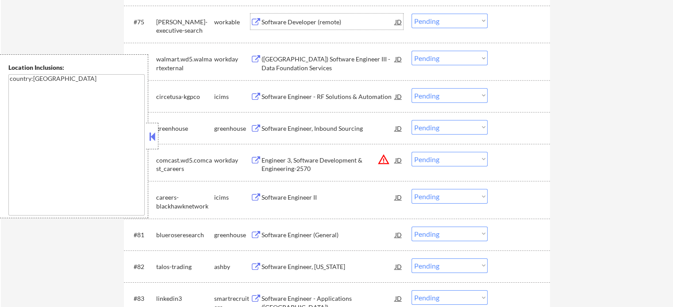
click at [289, 22] on div "Software Developer (remote)" at bounding box center [328, 22] width 134 height 9
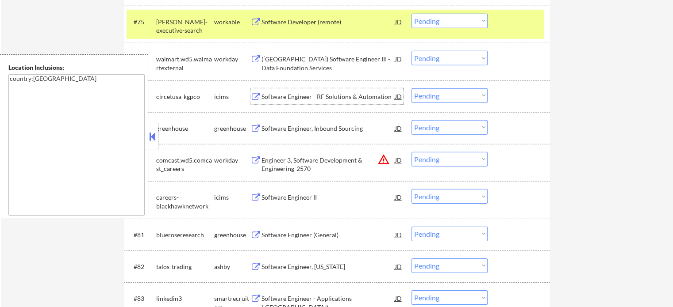
click at [300, 96] on div "Software Engineer - RF Solutions & Automation" at bounding box center [328, 96] width 134 height 9
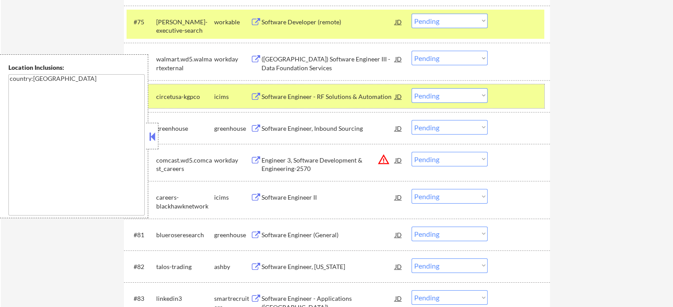
click at [517, 99] on div at bounding box center [519, 96] width 39 height 16
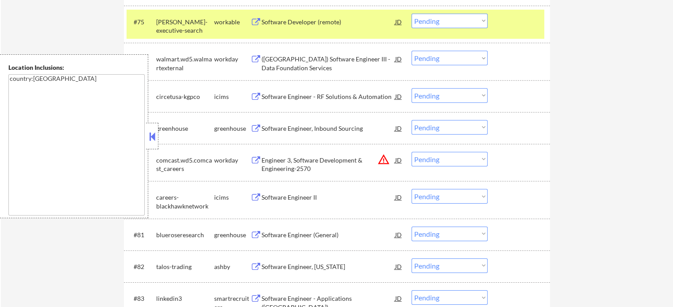
click at [518, 27] on div at bounding box center [519, 22] width 39 height 16
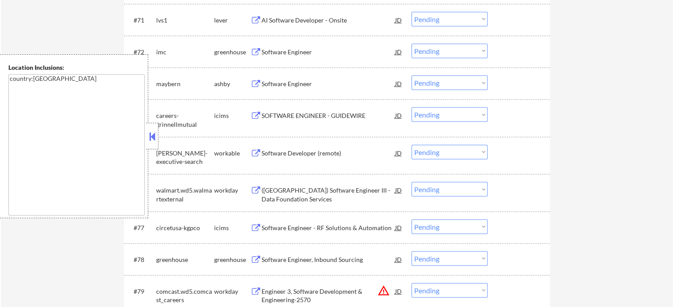
scroll to position [2608, 0]
click at [258, 58] on button at bounding box center [255, 54] width 11 height 8
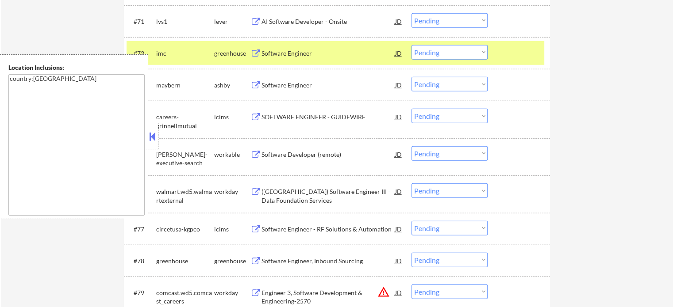
click at [505, 49] on div at bounding box center [519, 53] width 39 height 16
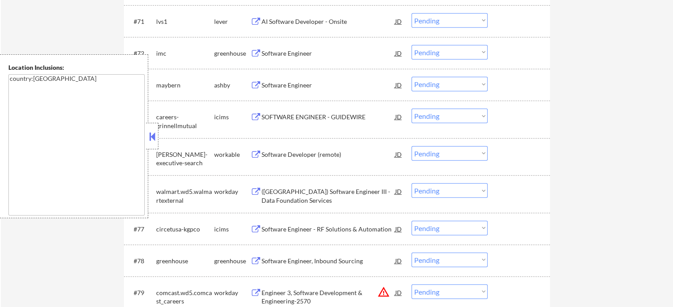
click at [299, 17] on div "AI Software Developer - Onsite" at bounding box center [328, 21] width 134 height 9
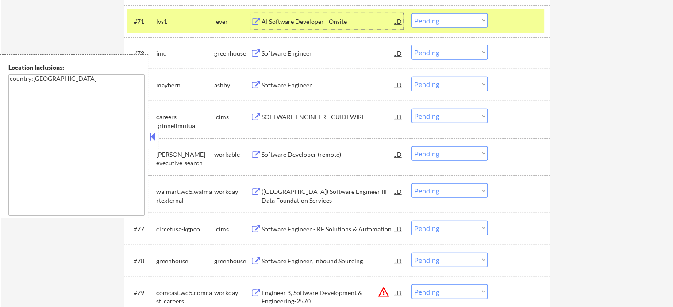
drag, startPoint x: 534, startPoint y: 24, endPoint x: 500, endPoint y: 26, distance: 34.5
click at [533, 23] on div at bounding box center [519, 21] width 39 height 16
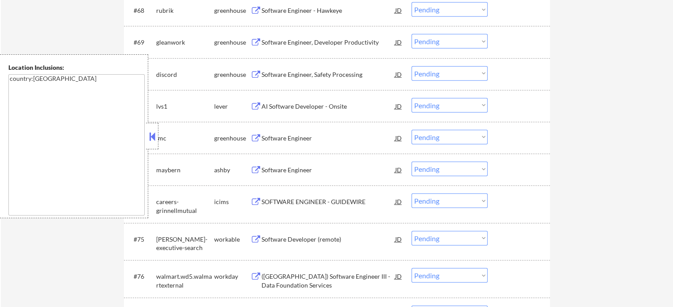
scroll to position [2476, 0]
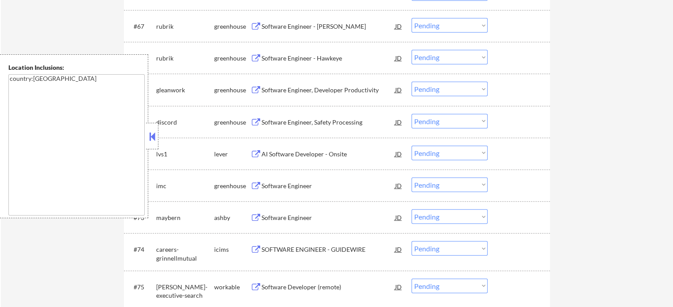
click at [309, 65] on div "Software Engineer - Hawkeye" at bounding box center [328, 58] width 134 height 16
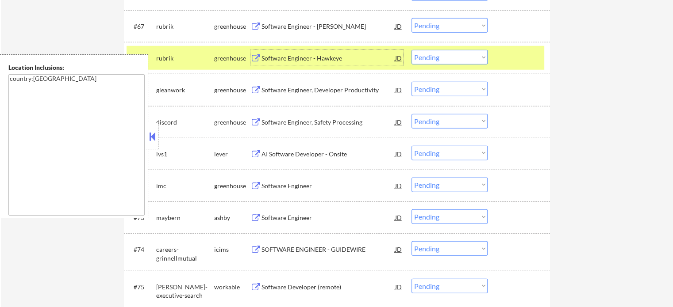
click at [329, 88] on div "Software Engineer, Developer Productivity" at bounding box center [328, 90] width 134 height 9
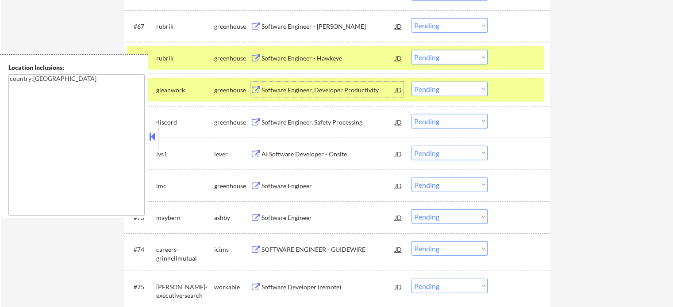
click at [487, 88] on select "Choose an option... Pending Applied Excluded (Questions) Excluded (Expired) Exc…" at bounding box center [449, 89] width 76 height 15
click at [499, 92] on div "#69 gleanwork greenhouse Software Engineer, Developer Productivity JD Choose an…" at bounding box center [336, 90] width 418 height 24
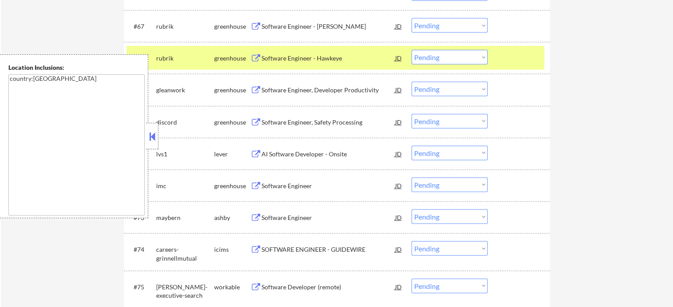
click at [511, 64] on div at bounding box center [519, 58] width 39 height 16
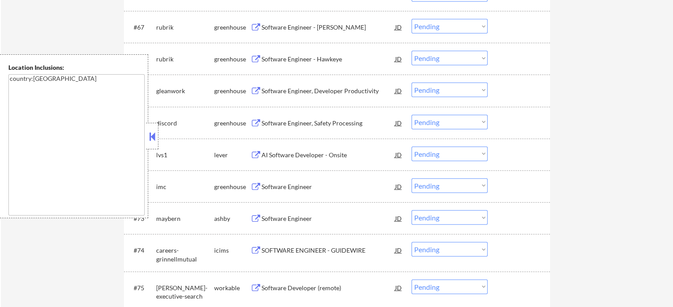
scroll to position [2387, 0]
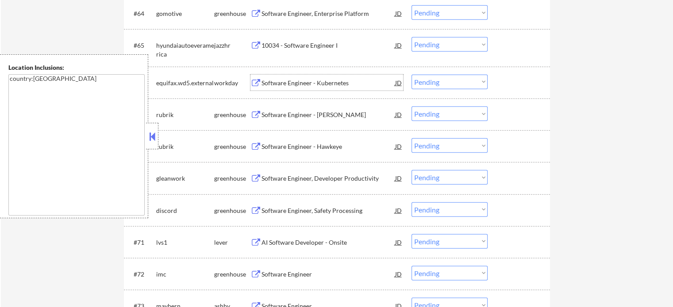
click at [271, 85] on div "Software Engineer - Kubernetes" at bounding box center [328, 83] width 134 height 9
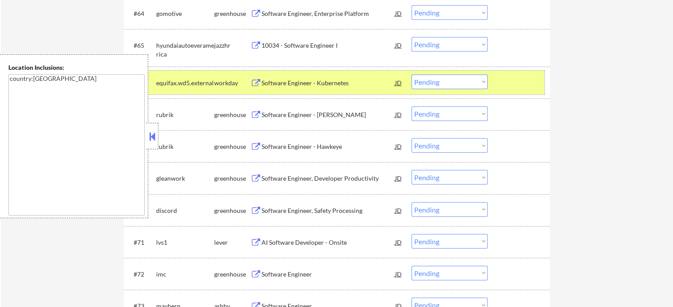
click at [500, 91] on div "#66 equifax.wd5.external workday Software Engineer - Kubernetes JD Choose an op…" at bounding box center [336, 83] width 418 height 24
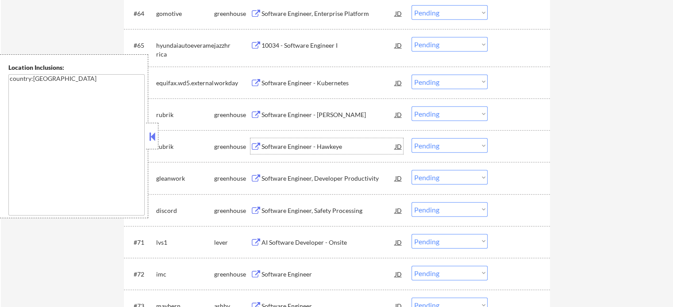
click at [303, 151] on div "Software Engineer - Hawkeye" at bounding box center [328, 146] width 134 height 9
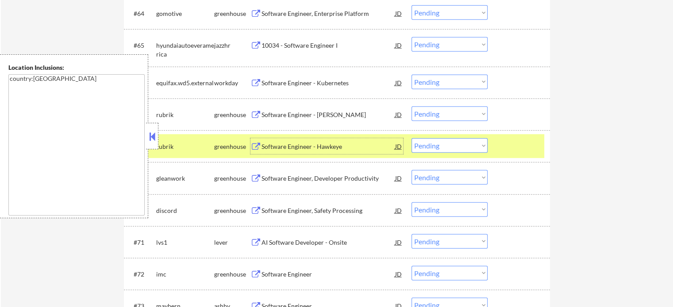
click at [511, 147] on div at bounding box center [519, 146] width 39 height 16
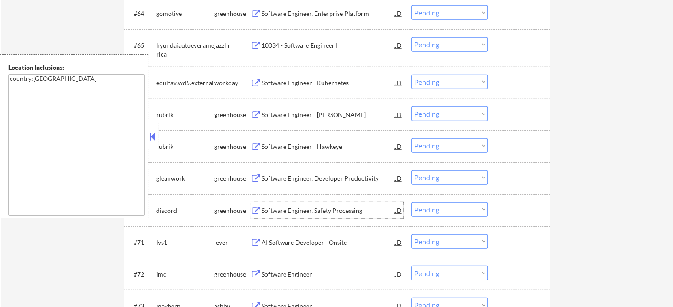
click at [320, 208] on div "Software Engineer, Safety Processing" at bounding box center [328, 211] width 134 height 9
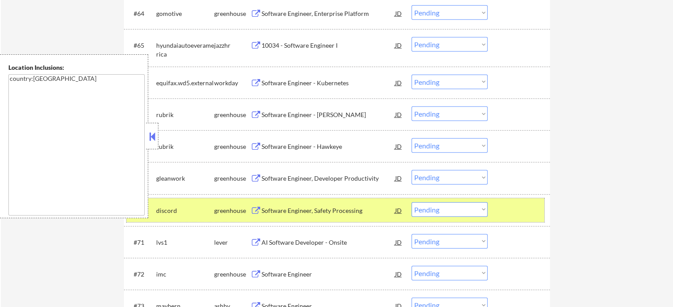
click at [523, 204] on div at bounding box center [519, 211] width 39 height 16
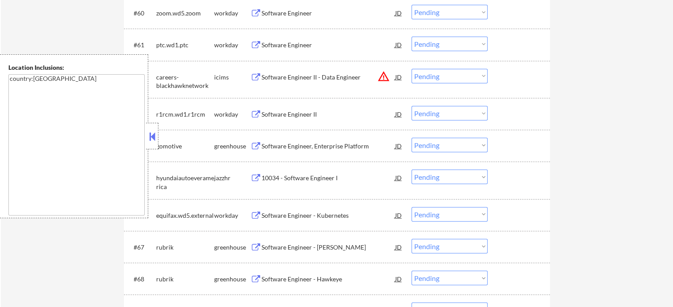
scroll to position [2210, 0]
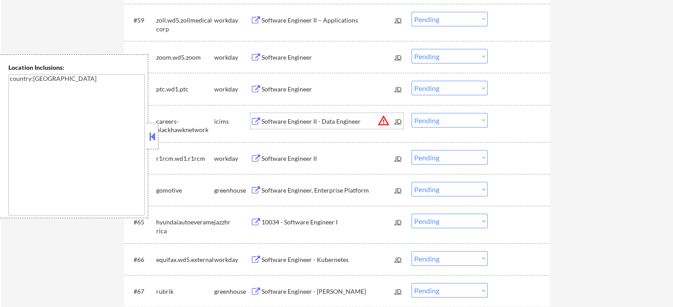
click at [276, 121] on div "Software Engineer II - Data Engineer" at bounding box center [328, 121] width 134 height 9
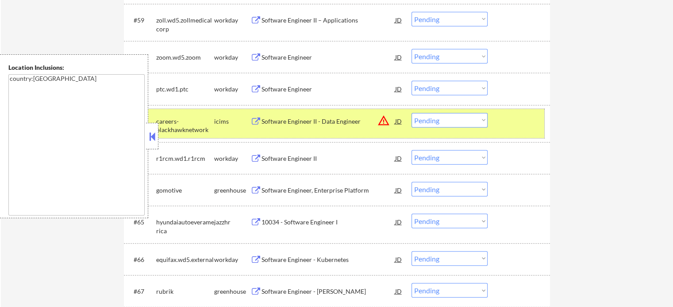
drag, startPoint x: 519, startPoint y: 134, endPoint x: 440, endPoint y: 123, distance: 80.4
click at [516, 134] on div "#62 careers-blackhawknetwork icims Software Engineer II - Data Engineer JD warn…" at bounding box center [336, 123] width 418 height 29
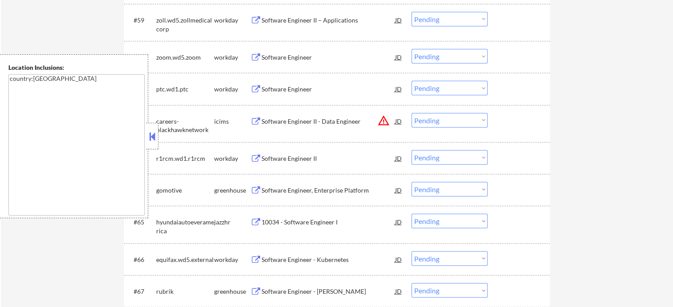
click at [274, 24] on div "Software Engineer II – Applications" at bounding box center [328, 20] width 134 height 9
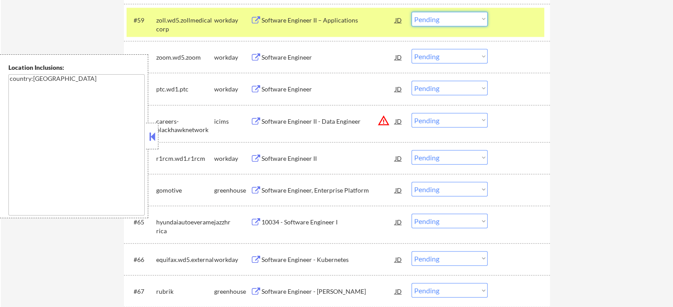
click at [448, 18] on select "Choose an option... Pending Applied Excluded (Questions) Excluded (Expired) Exc…" at bounding box center [449, 19] width 76 height 15
click at [411, 12] on select "Choose an option... Pending Applied Excluded (Questions) Excluded (Expired) Exc…" at bounding box center [449, 19] width 76 height 15
click at [503, 24] on div at bounding box center [519, 20] width 39 height 16
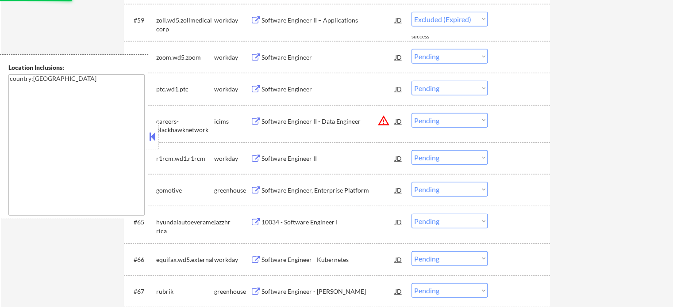
select select ""pending""
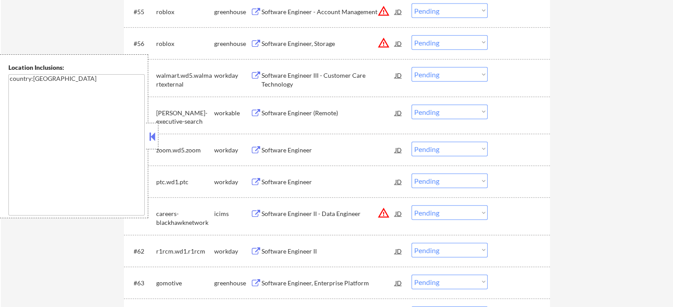
scroll to position [2077, 0]
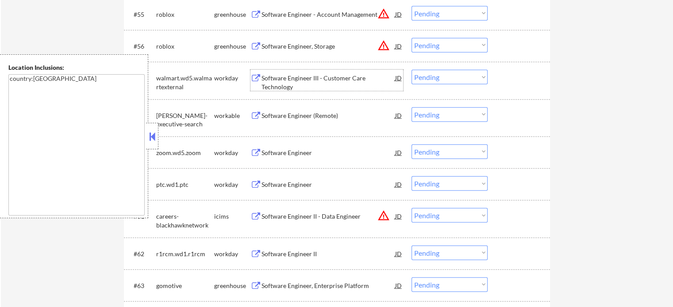
click at [274, 81] on div "Software Engineer III - Customer Care Technology" at bounding box center [328, 82] width 134 height 17
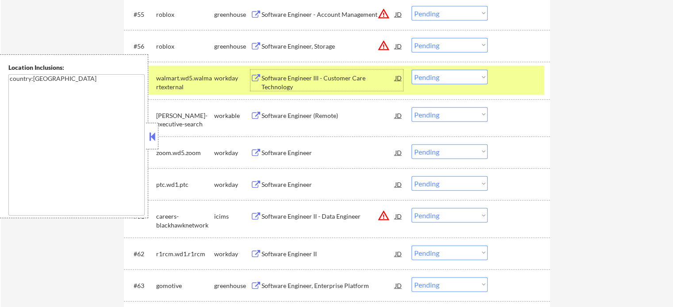
click at [503, 77] on div at bounding box center [519, 78] width 39 height 16
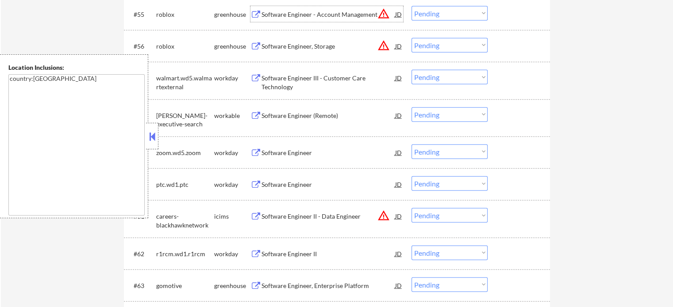
click at [310, 19] on div "Software Engineer - Account Management" at bounding box center [328, 14] width 134 height 16
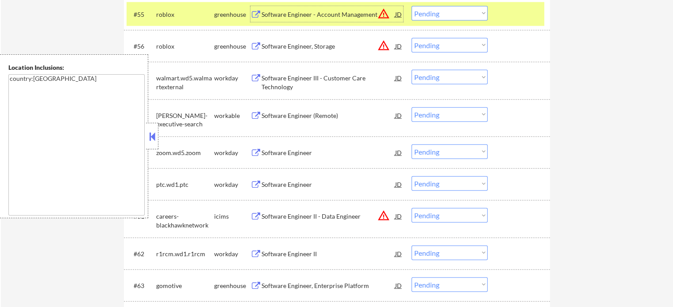
click at [511, 19] on div at bounding box center [519, 14] width 39 height 16
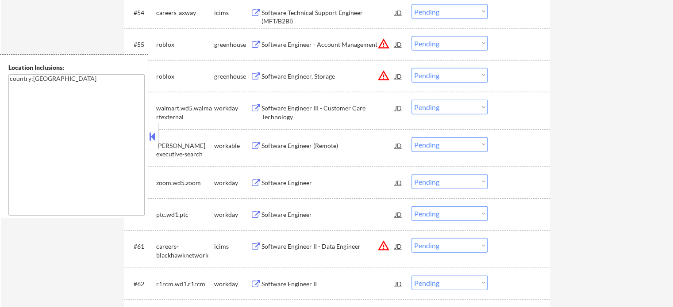
scroll to position [1989, 0]
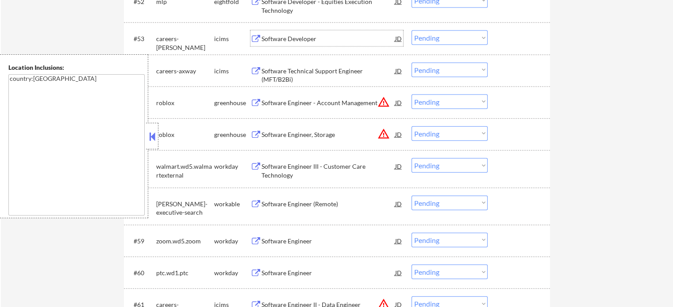
click at [290, 42] on div "Software Developer" at bounding box center [328, 39] width 134 height 9
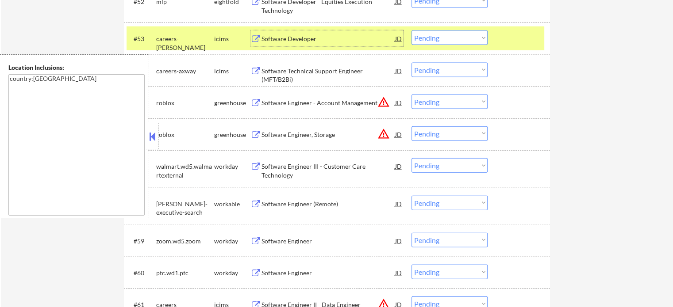
click at [437, 30] on div "#53 careers-lynker icims Software Developer JD Choose an option... Pending Appl…" at bounding box center [336, 39] width 418 height 24
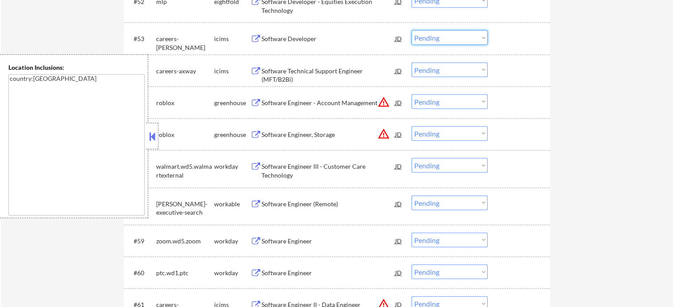
click at [438, 36] on select "Choose an option... Pending Applied Excluded (Questions) Excluded (Expired) Exc…" at bounding box center [449, 38] width 76 height 15
click at [411, 31] on select "Choose an option... Pending Applied Excluded (Questions) Excluded (Expired) Exc…" at bounding box center [449, 38] width 76 height 15
click at [505, 38] on div at bounding box center [519, 39] width 39 height 16
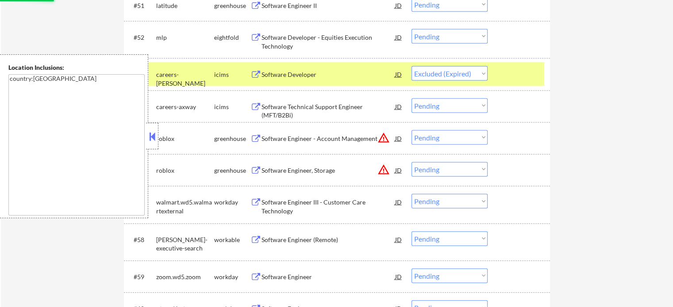
scroll to position [1900, 0]
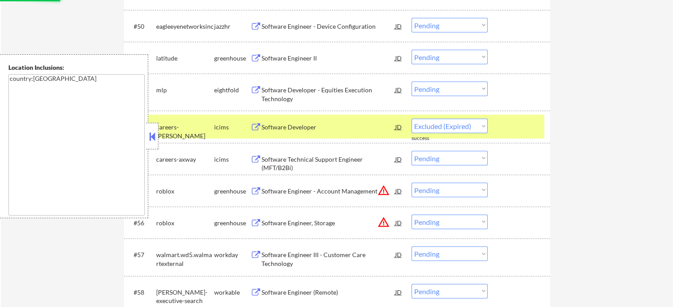
select select ""pending""
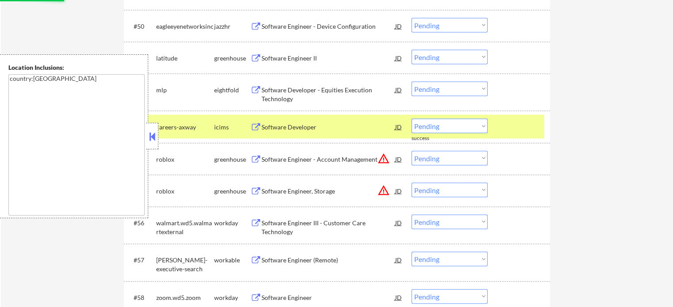
click at [540, 126] on div "#53 careers-axway icims Software Developer JD Choose an option... Pending Appli…" at bounding box center [336, 127] width 418 height 24
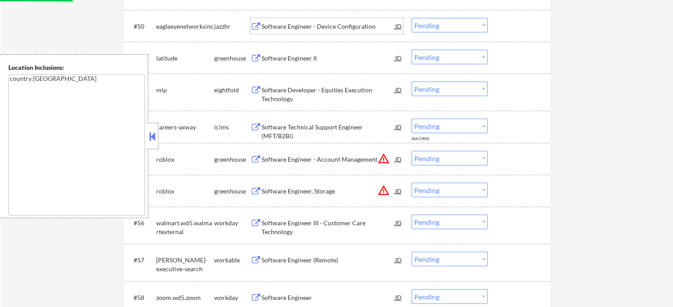
click at [303, 30] on div "Software Engineer - Device Configuration" at bounding box center [328, 26] width 134 height 9
